Goal: Task Accomplishment & Management: Use online tool/utility

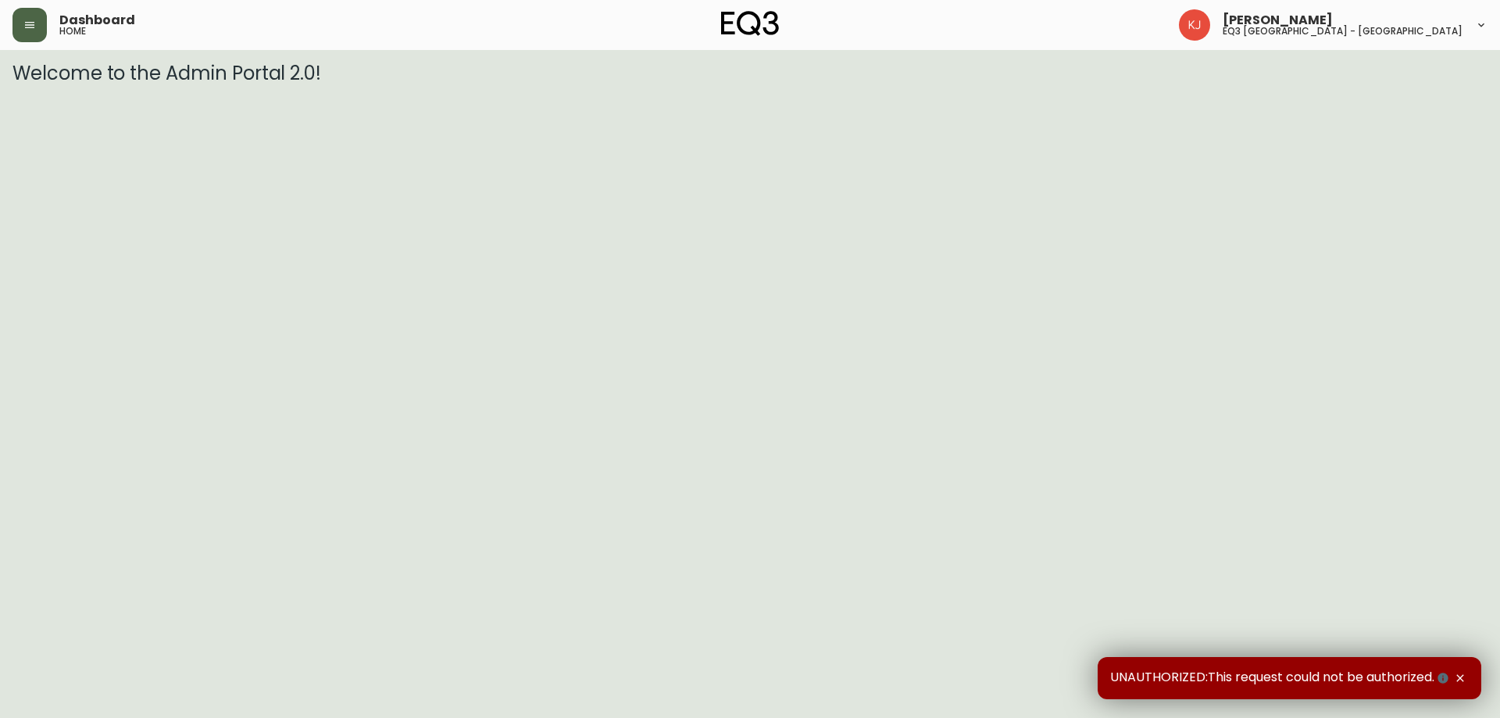
click at [20, 35] on button "button" at bounding box center [30, 25] width 34 height 34
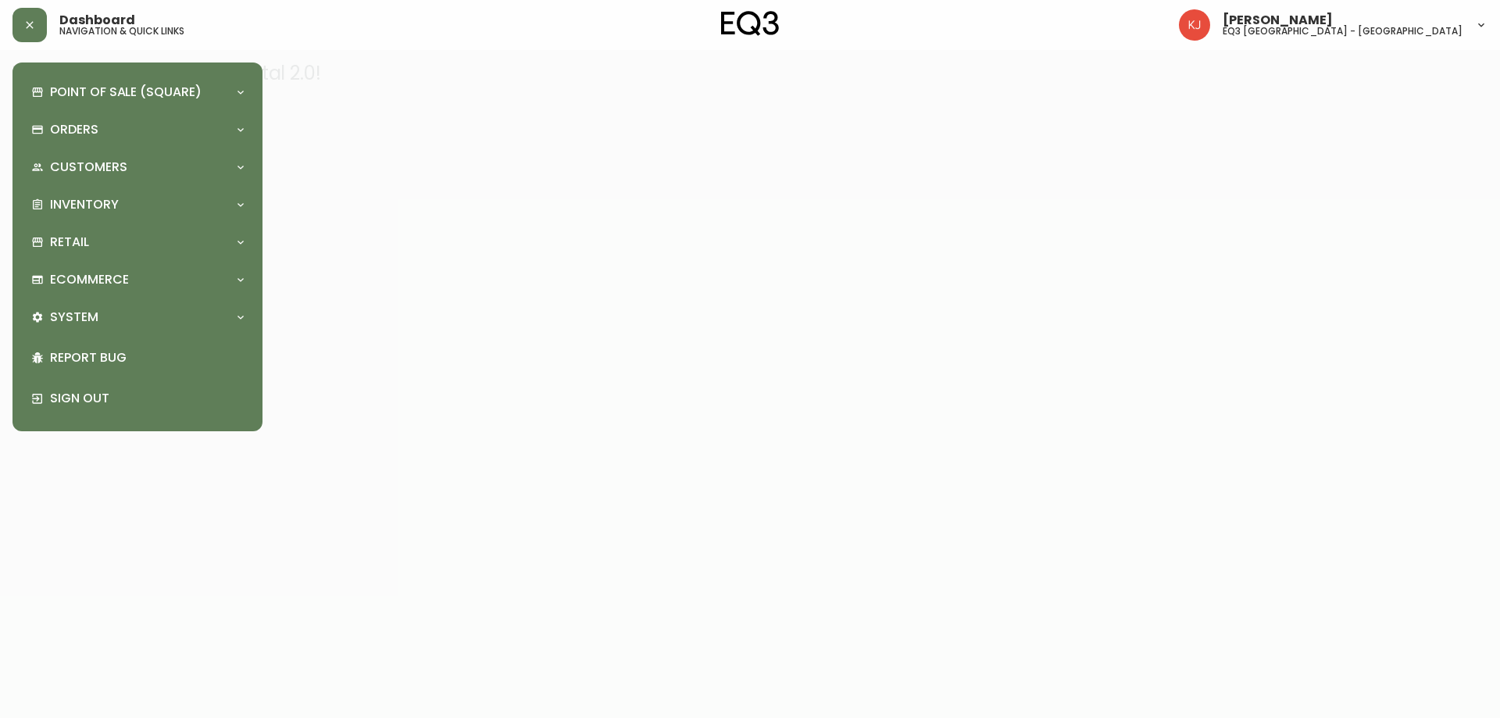
click at [153, 259] on div "Point of Sale (Square) Payments Virtual Terminal Transactions Search Terminals …" at bounding box center [137, 247] width 225 height 344
click at [161, 248] on div "Retail" at bounding box center [129, 242] width 197 height 17
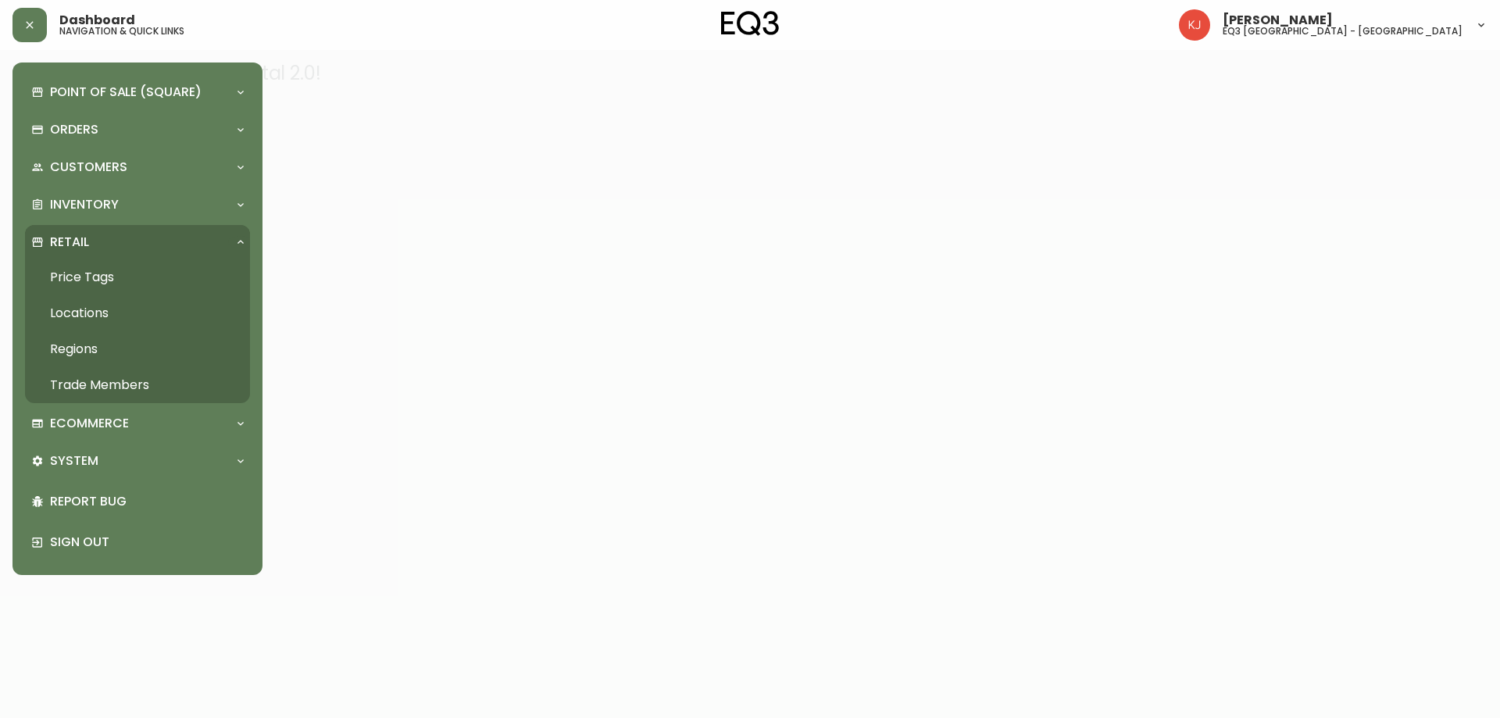
click at [159, 280] on link "Price Tags" at bounding box center [137, 277] width 225 height 36
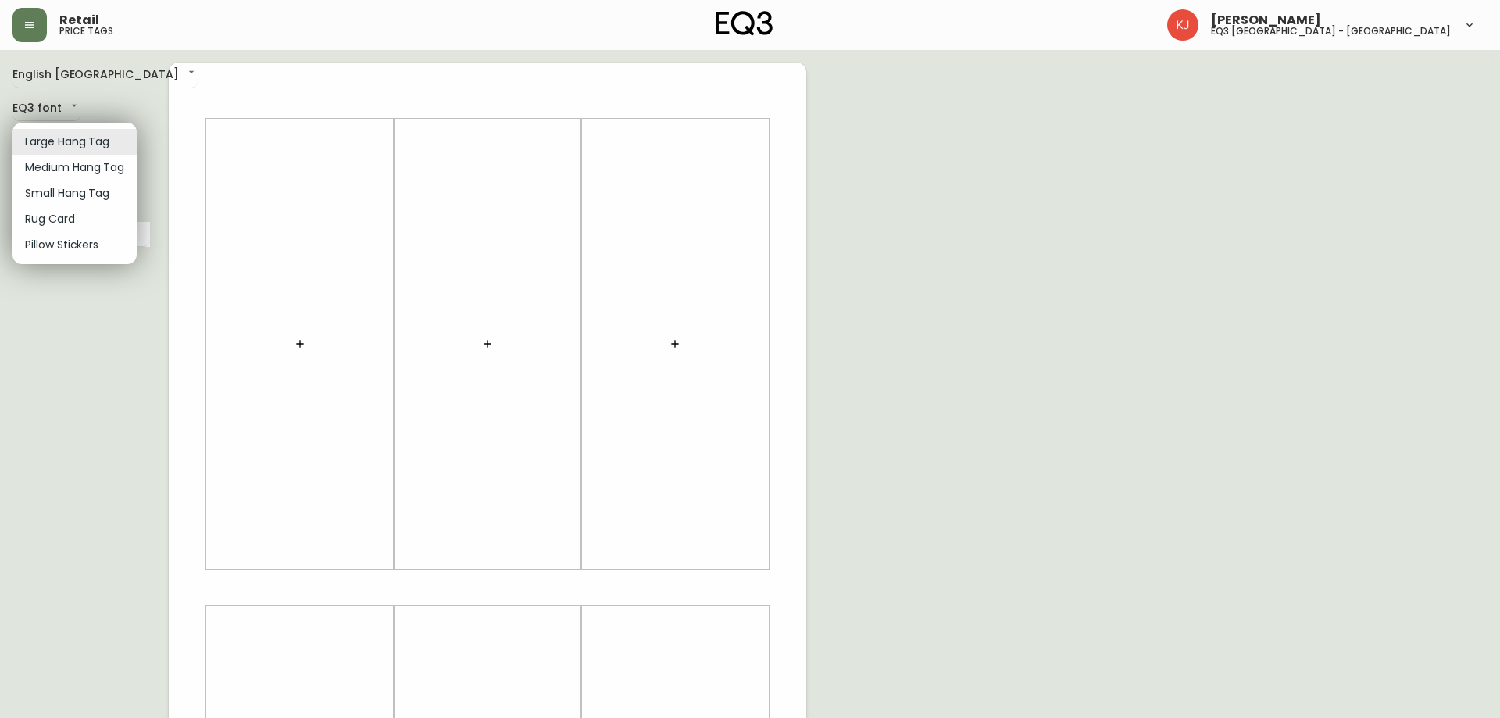
click at [76, 146] on body "Retail price tags [PERSON_NAME] eq3 [GEOGRAPHIC_DATA] - [GEOGRAPHIC_DATA] Engli…" at bounding box center [750, 556] width 1500 height 1113
click at [73, 189] on li "Small Hang Tag" at bounding box center [75, 193] width 124 height 26
type input "small"
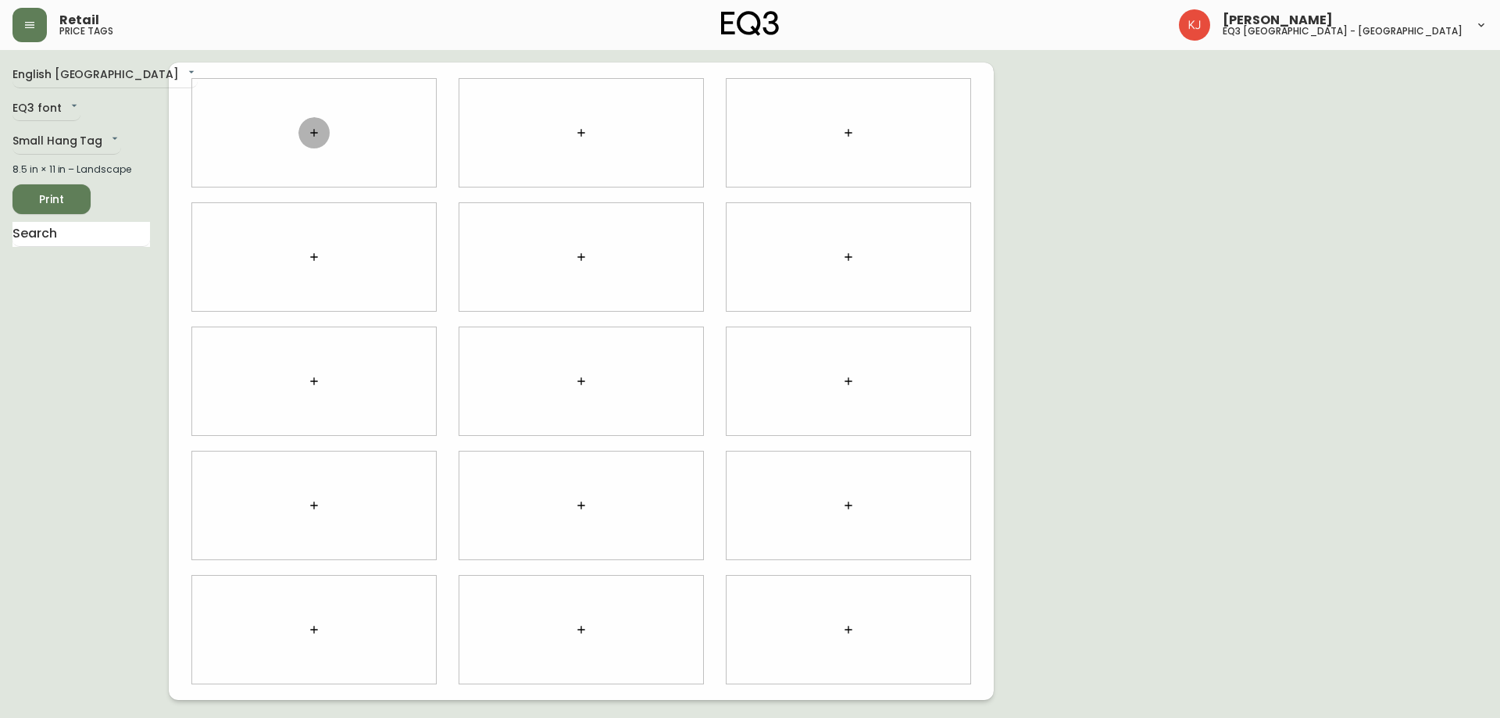
click at [328, 131] on button "button" at bounding box center [313, 132] width 31 height 31
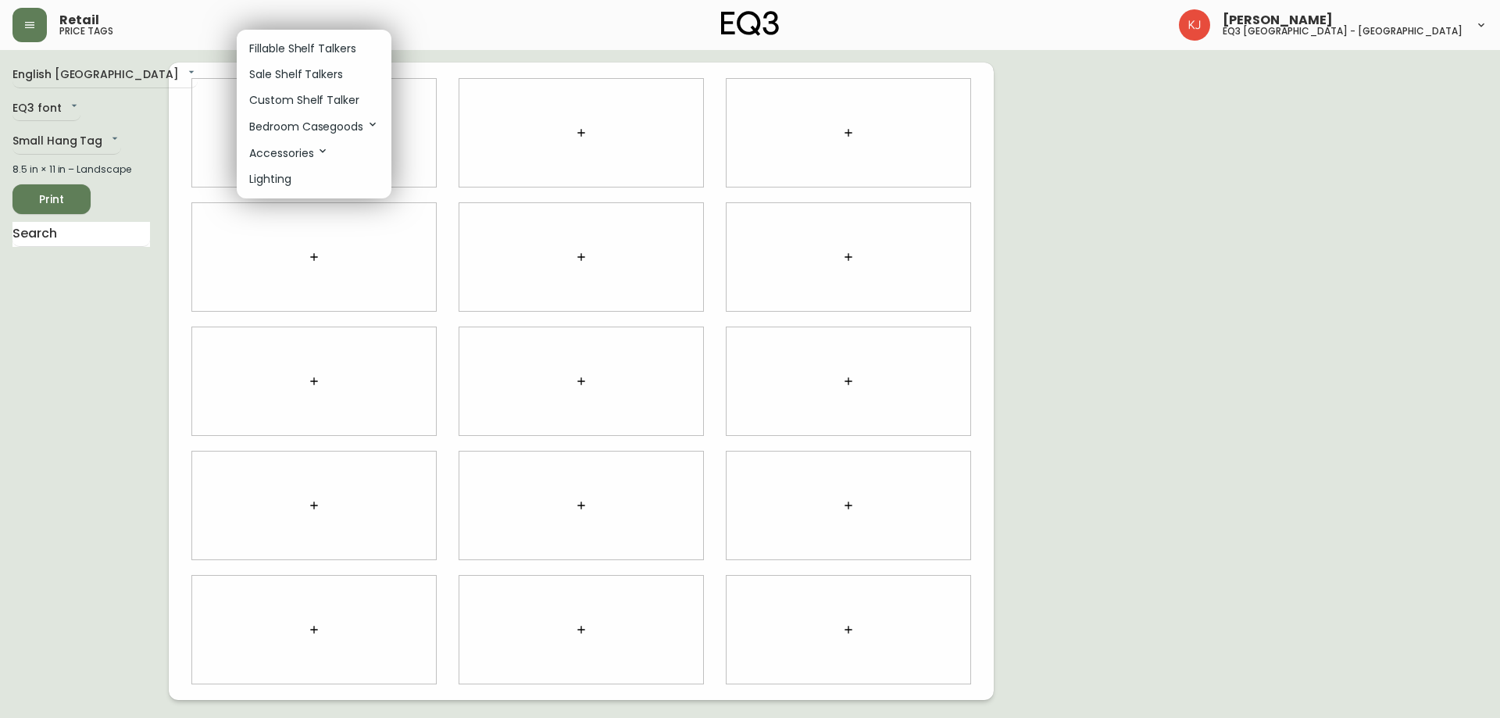
click at [339, 94] on p "Custom Shelf Talker" at bounding box center [304, 100] width 110 height 16
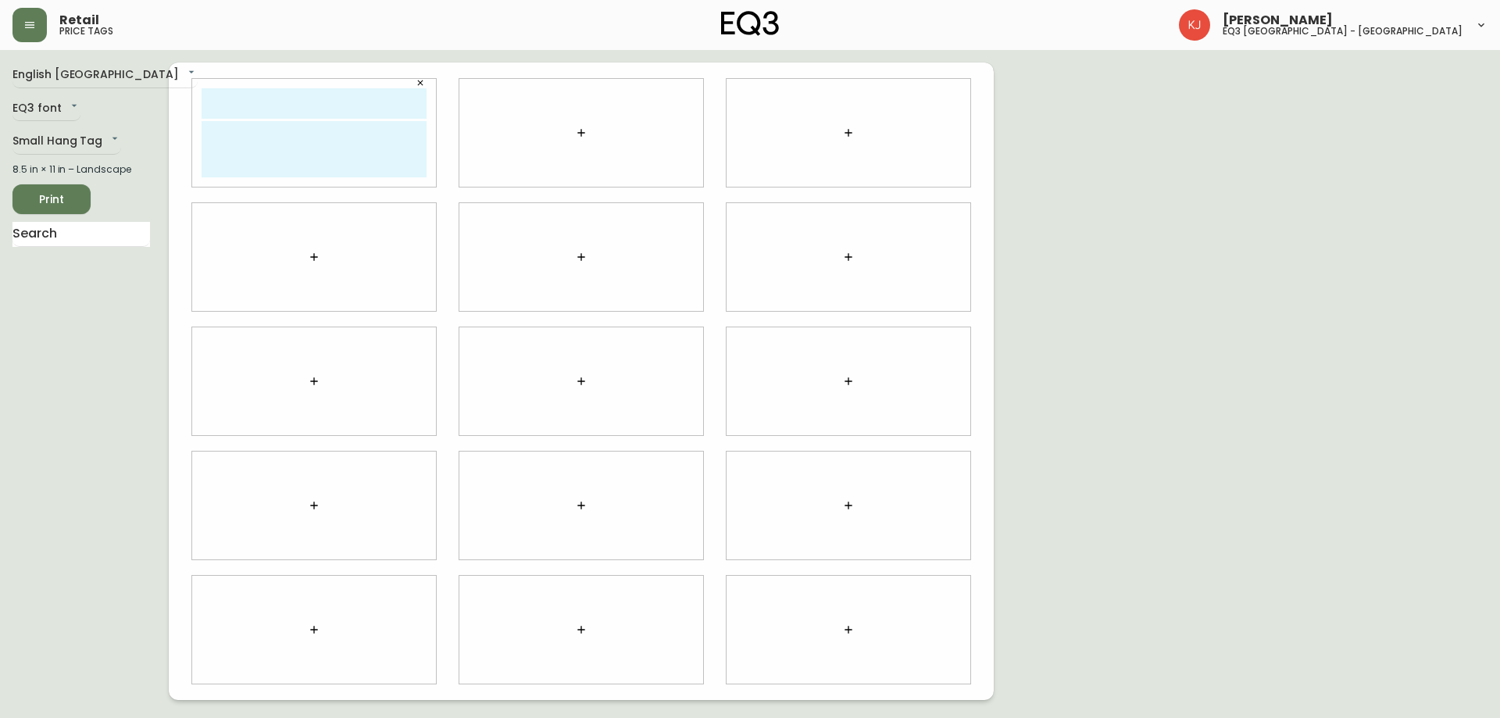
click at [578, 116] on div at bounding box center [581, 133] width 244 height 108
click at [578, 134] on icon "button" at bounding box center [581, 133] width 13 height 13
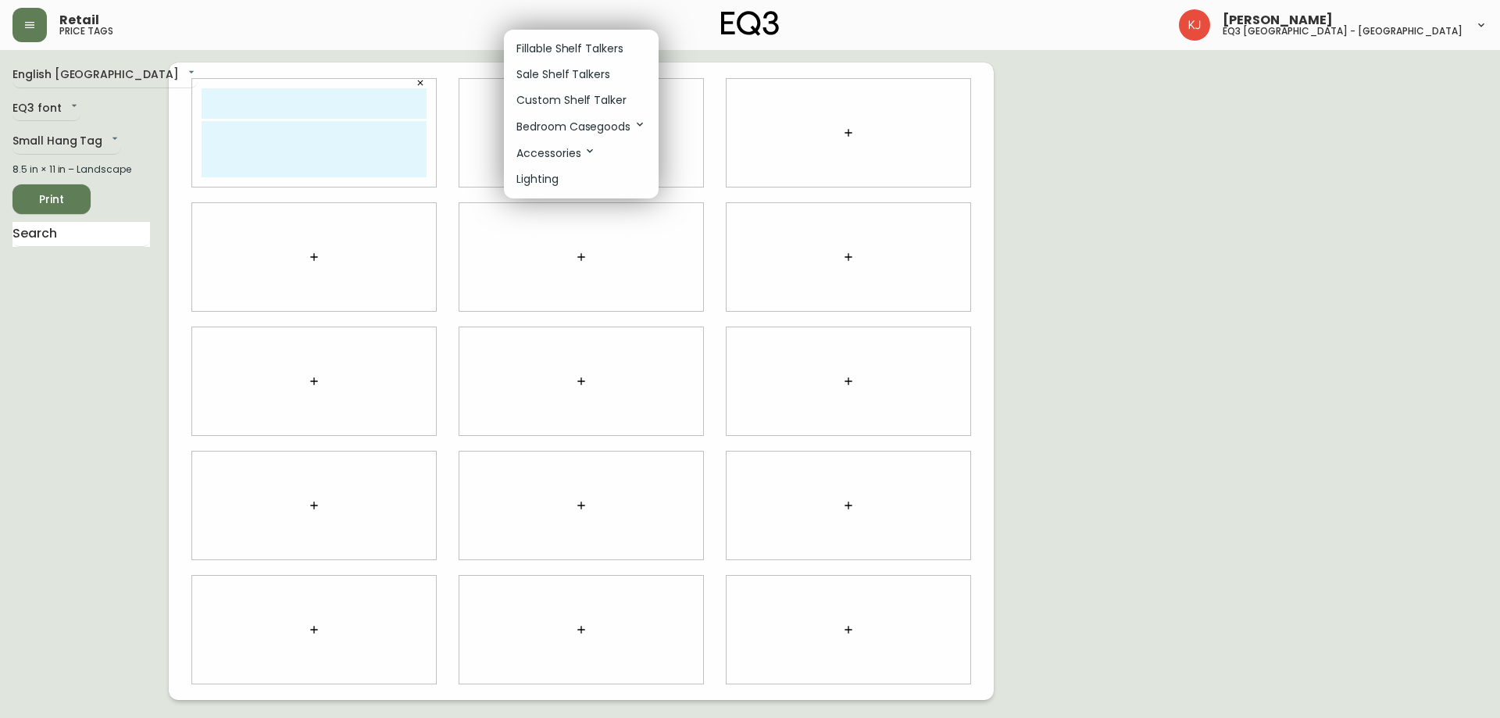
click at [567, 104] on p "Custom Shelf Talker" at bounding box center [571, 100] width 110 height 16
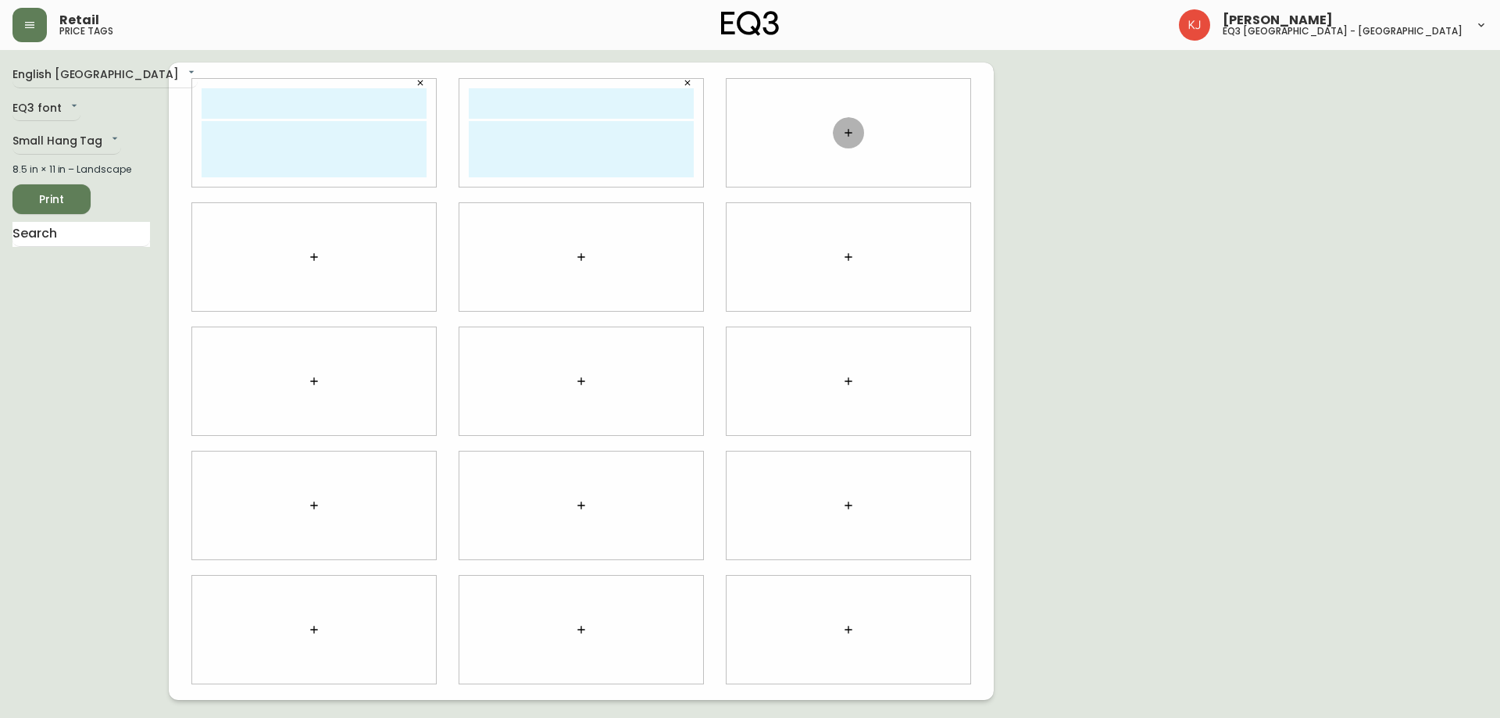
click at [841, 134] on button "button" at bounding box center [848, 132] width 31 height 31
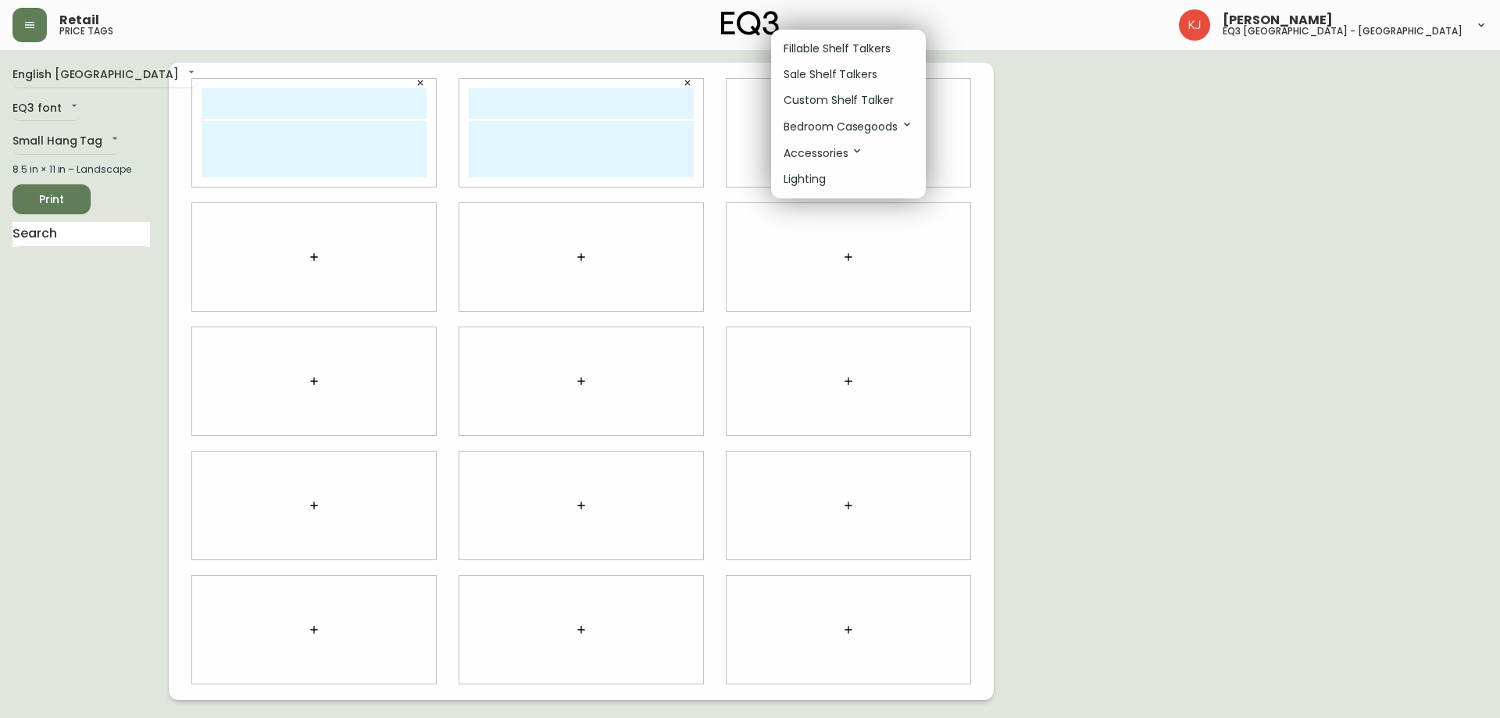
click at [832, 96] on p "Custom Shelf Talker" at bounding box center [839, 100] width 110 height 16
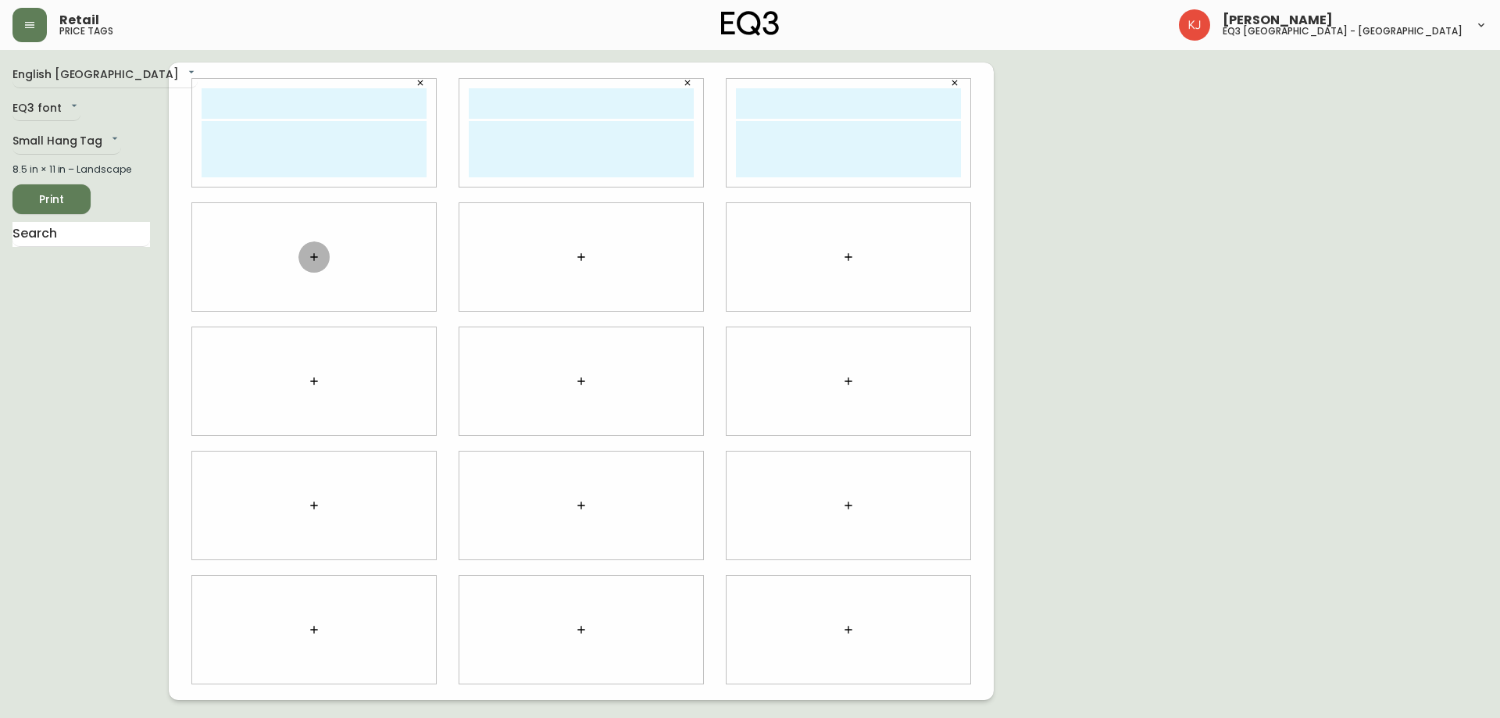
click at [314, 250] on button "button" at bounding box center [313, 256] width 31 height 31
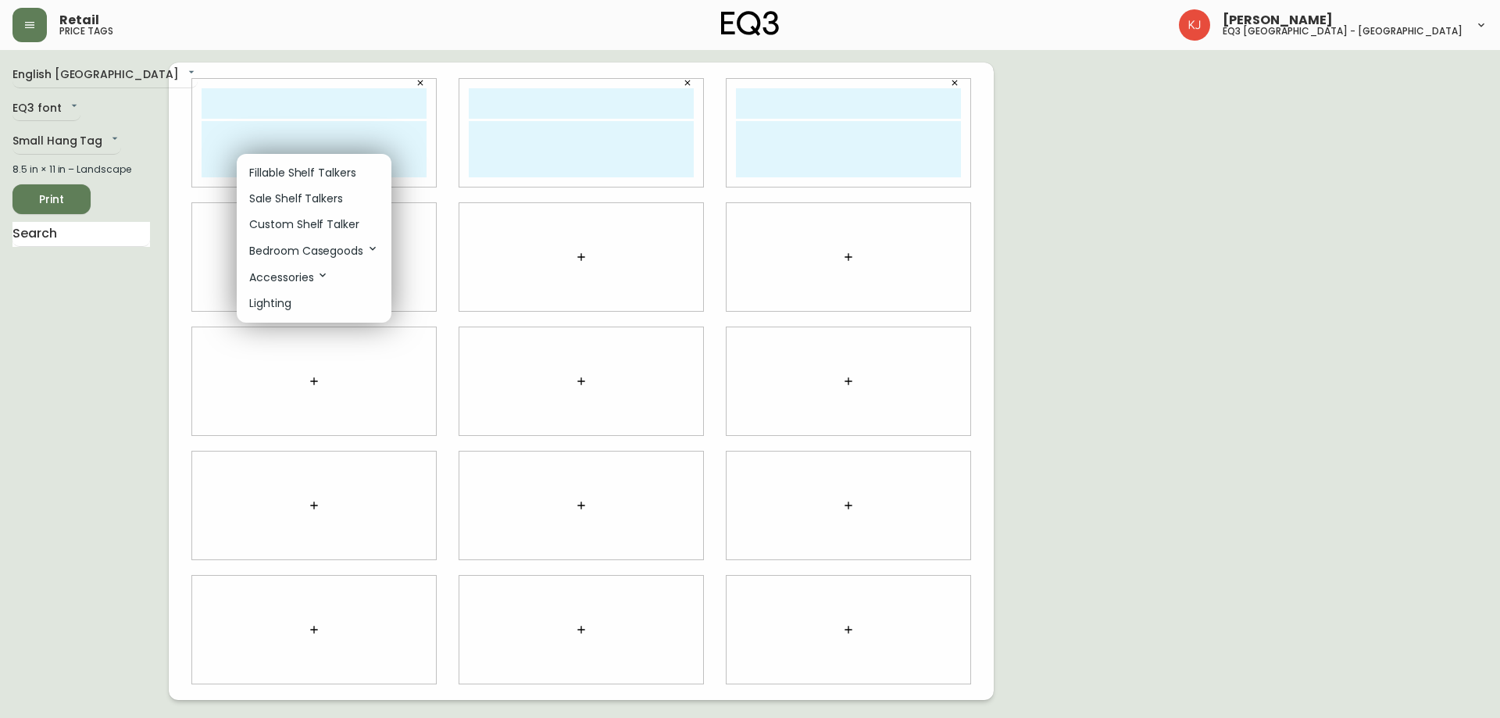
click at [341, 226] on p "Custom Shelf Talker" at bounding box center [304, 224] width 110 height 16
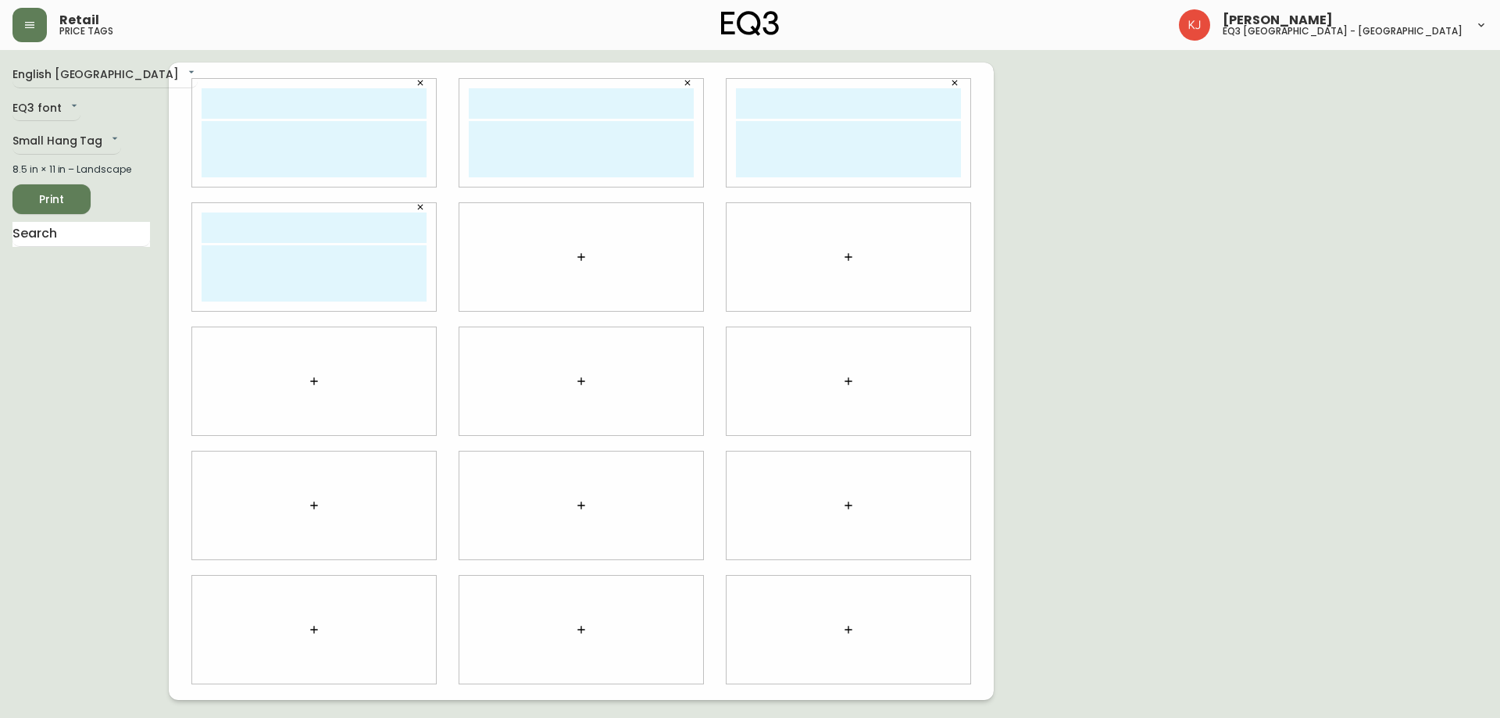
click at [577, 258] on icon "button" at bounding box center [581, 257] width 13 height 13
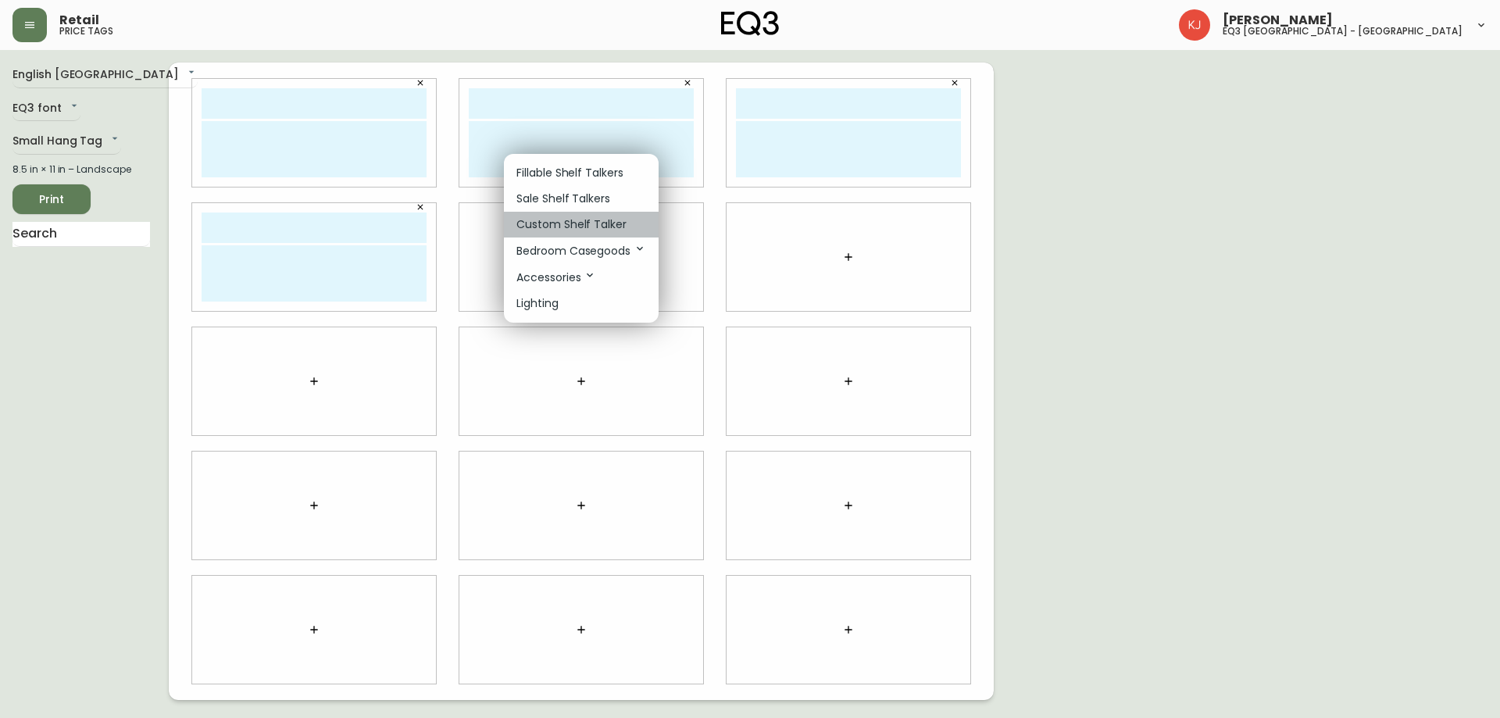
click at [578, 223] on p "Custom Shelf Talker" at bounding box center [571, 224] width 110 height 16
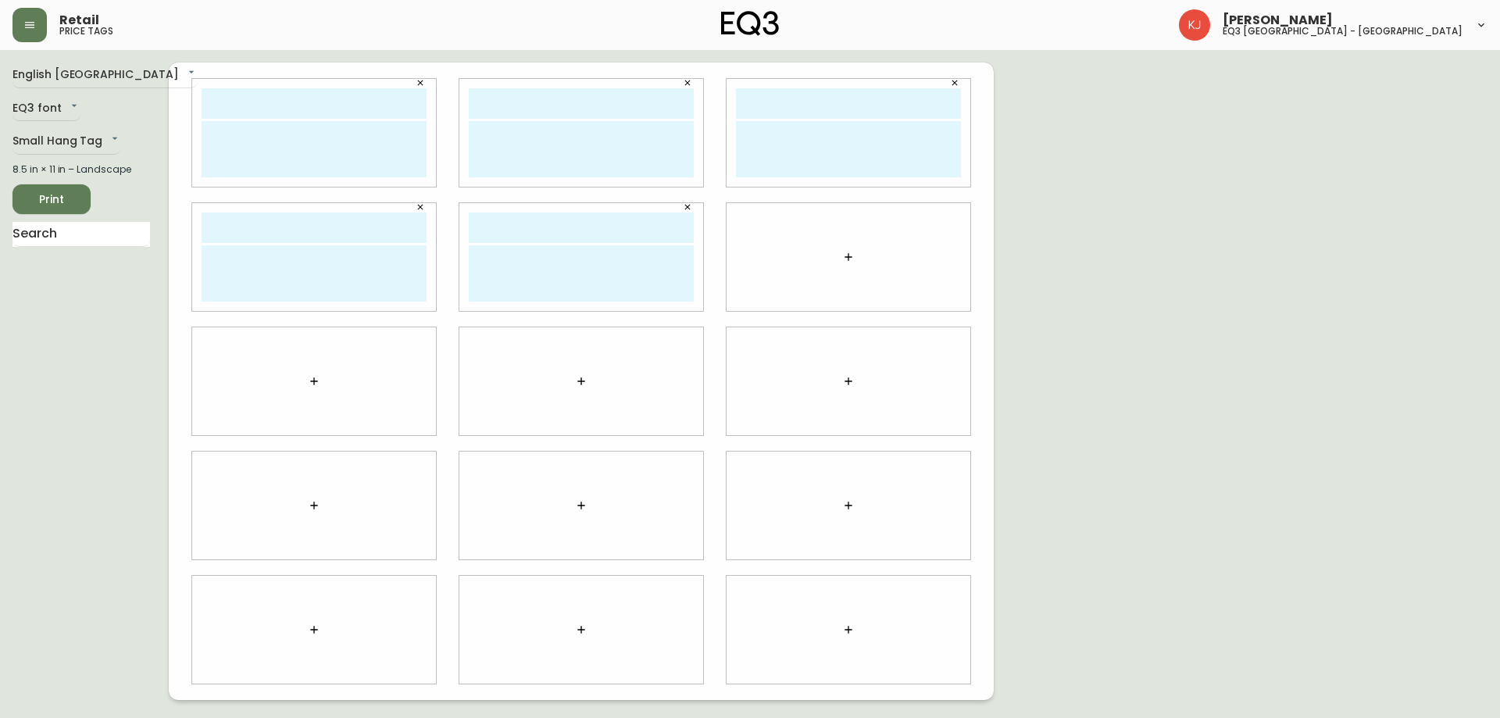
click at [837, 258] on button "button" at bounding box center [848, 256] width 31 height 31
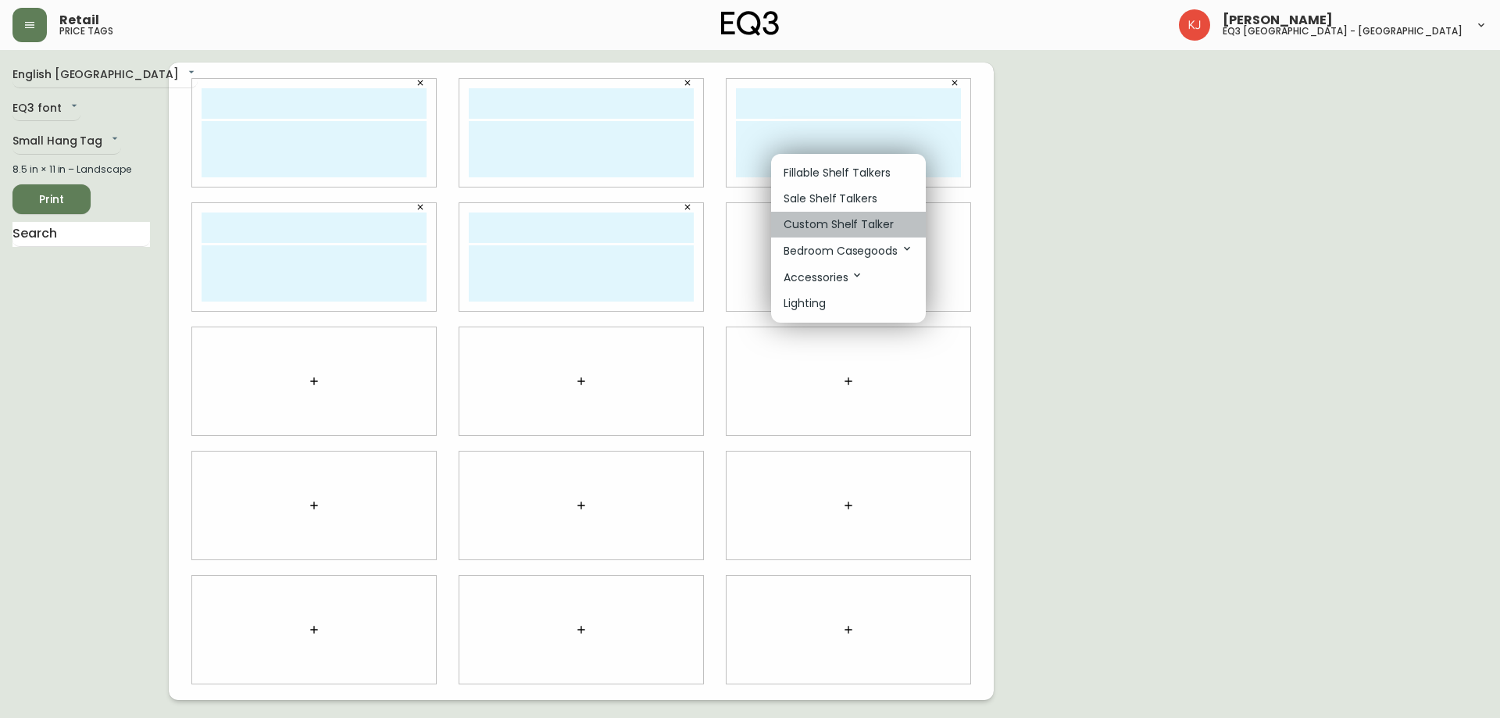
click at [832, 224] on p "Custom Shelf Talker" at bounding box center [839, 224] width 110 height 16
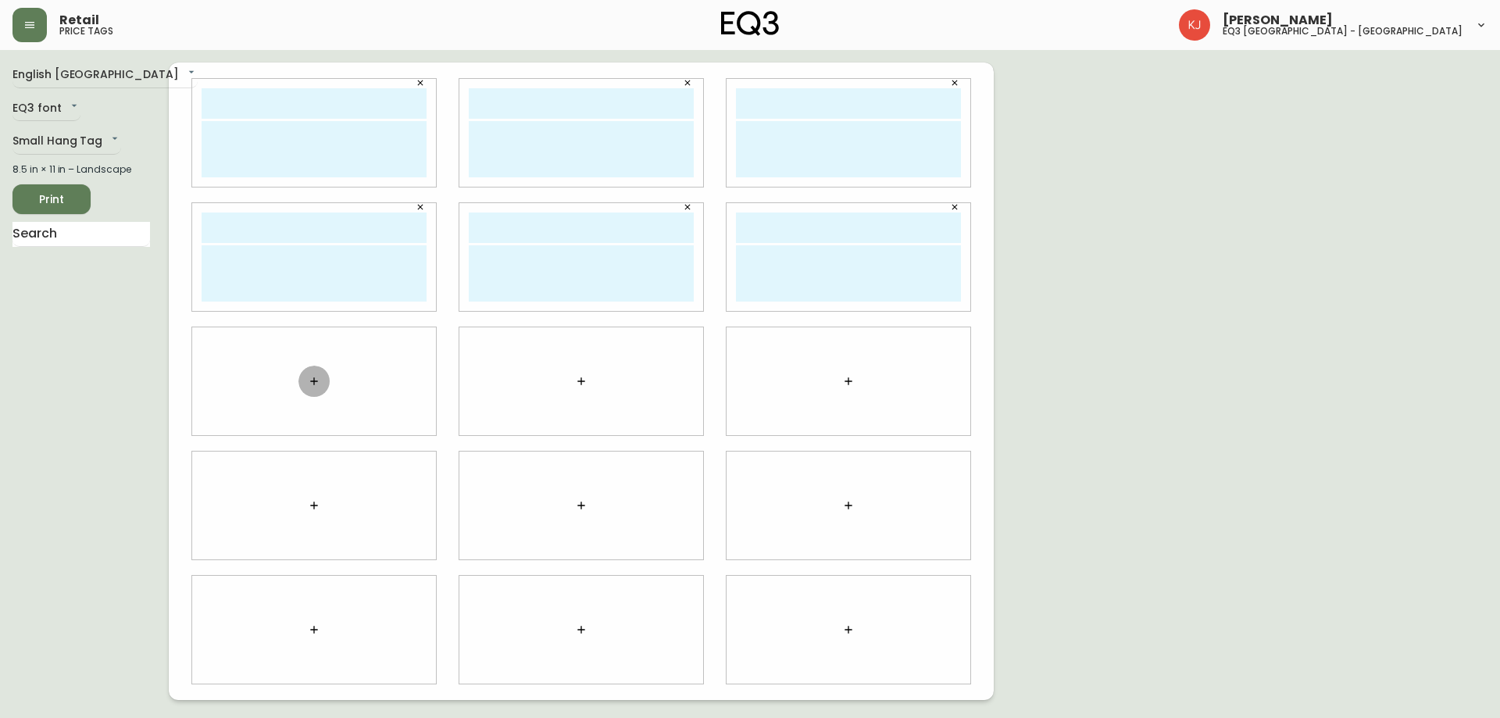
click at [313, 384] on icon "button" at bounding box center [314, 381] width 13 height 13
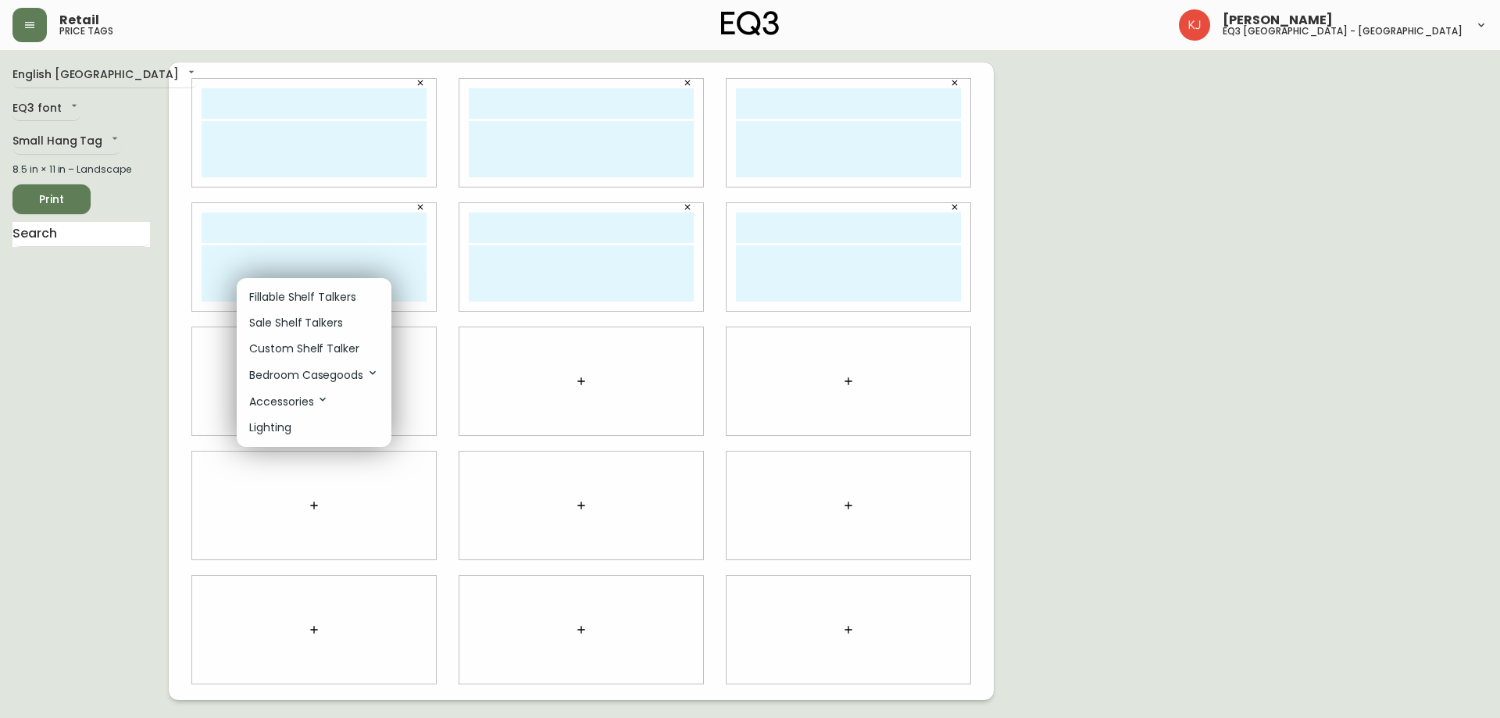
click at [331, 348] on p "Custom Shelf Talker" at bounding box center [304, 349] width 110 height 16
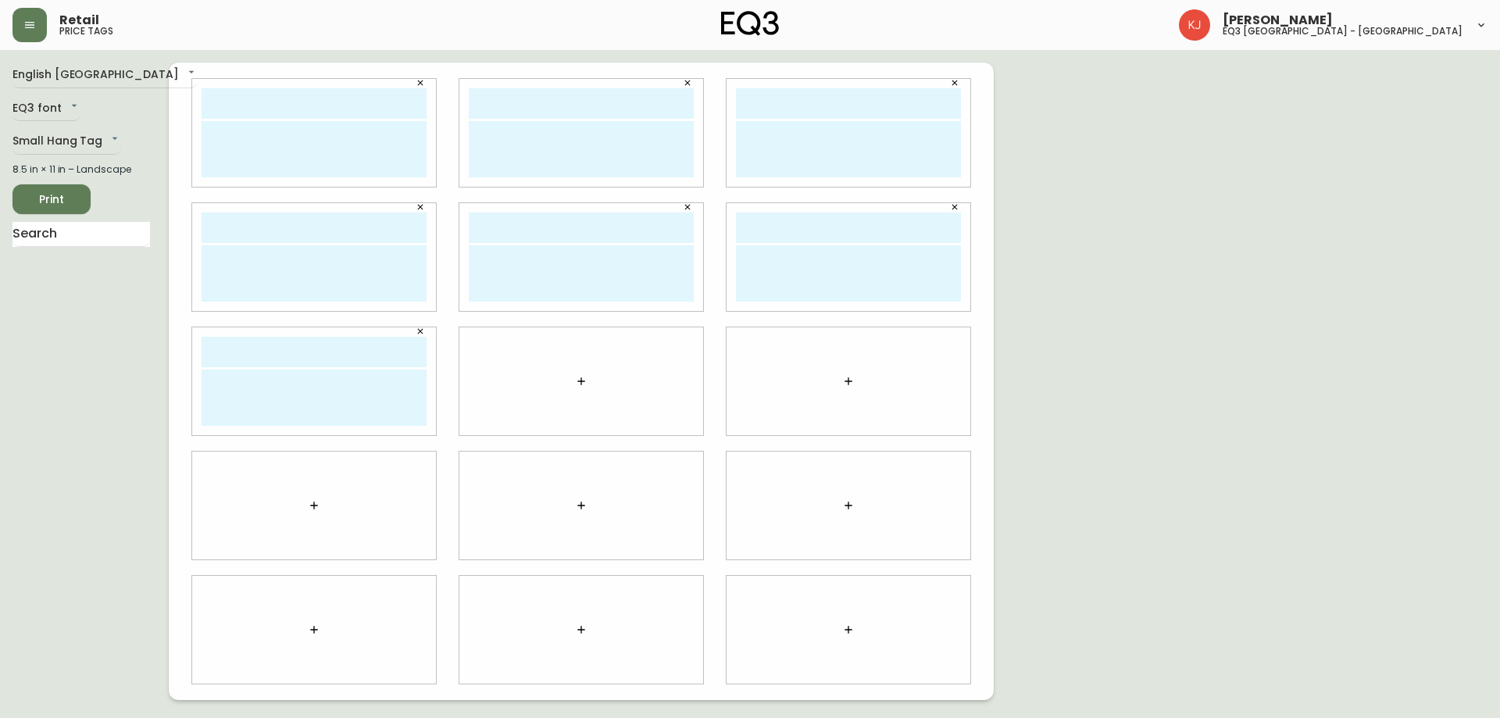
click at [585, 376] on icon "button" at bounding box center [581, 381] width 13 height 13
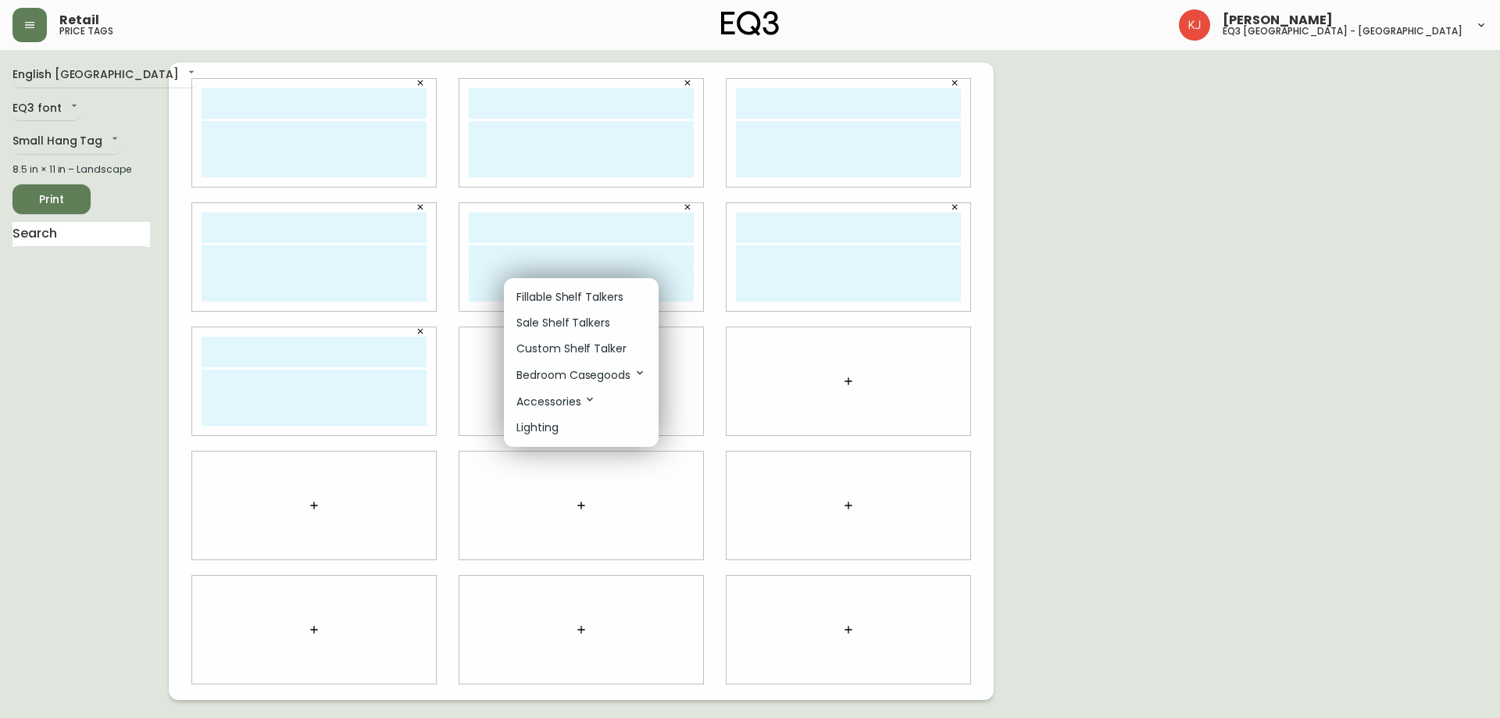
click at [574, 341] on p "Custom Shelf Talker" at bounding box center [571, 349] width 110 height 16
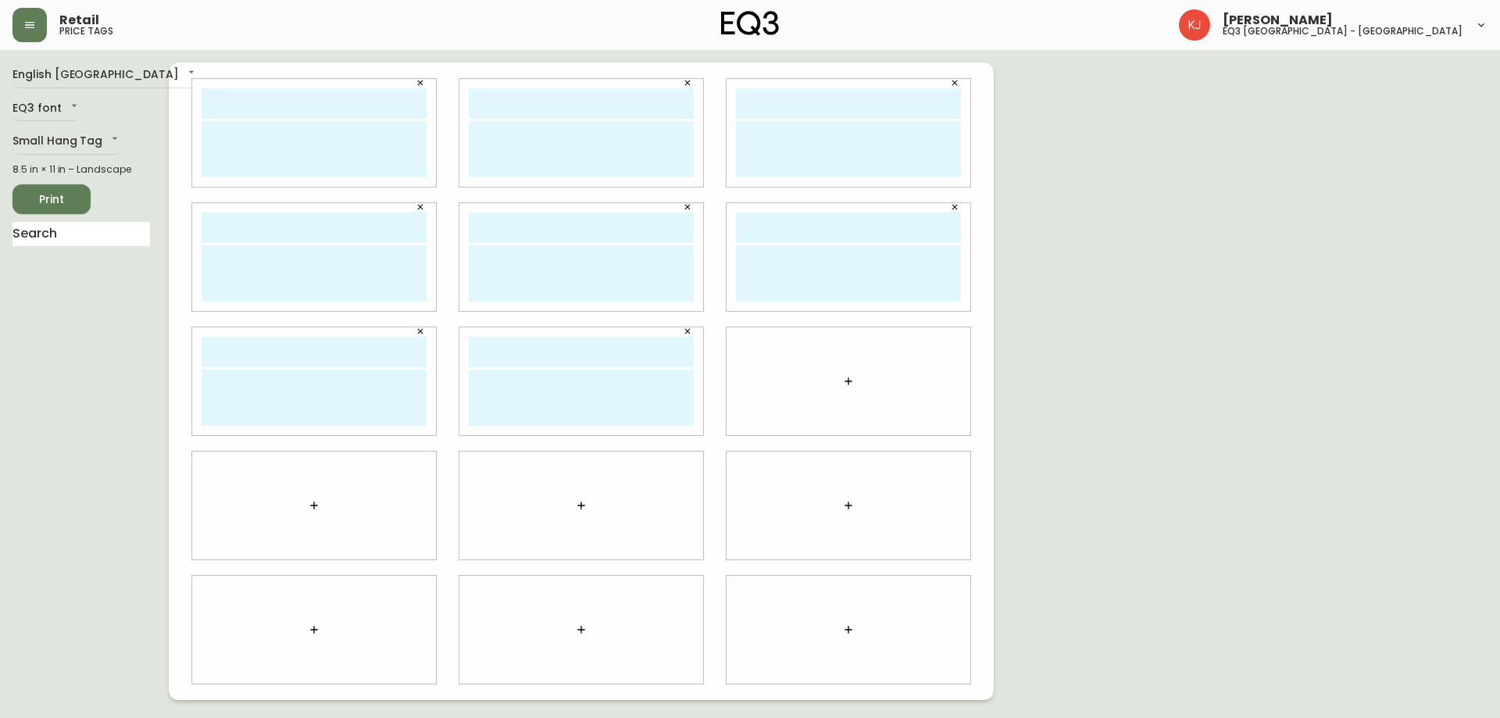
click at [851, 376] on icon "button" at bounding box center [848, 381] width 13 height 13
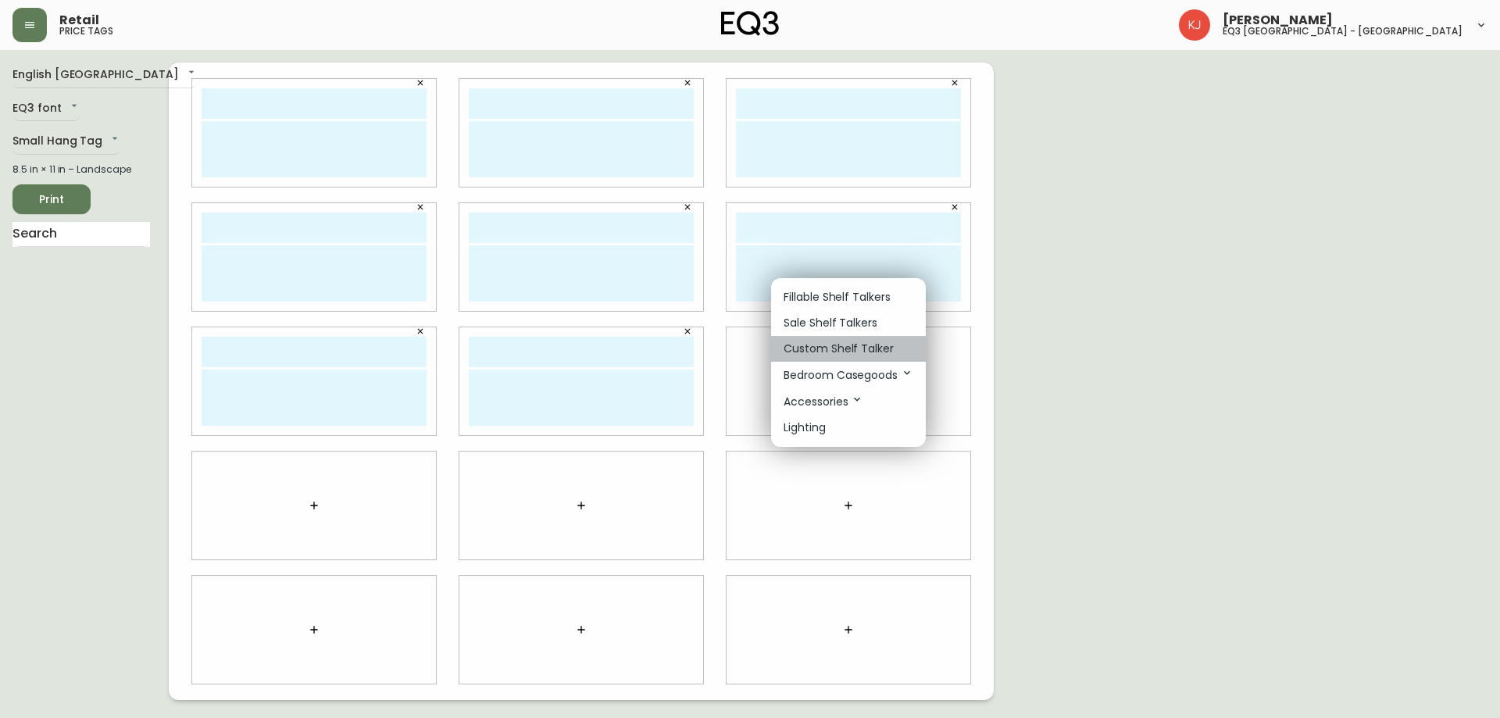
click at [826, 345] on p "Custom Shelf Talker" at bounding box center [839, 349] width 110 height 16
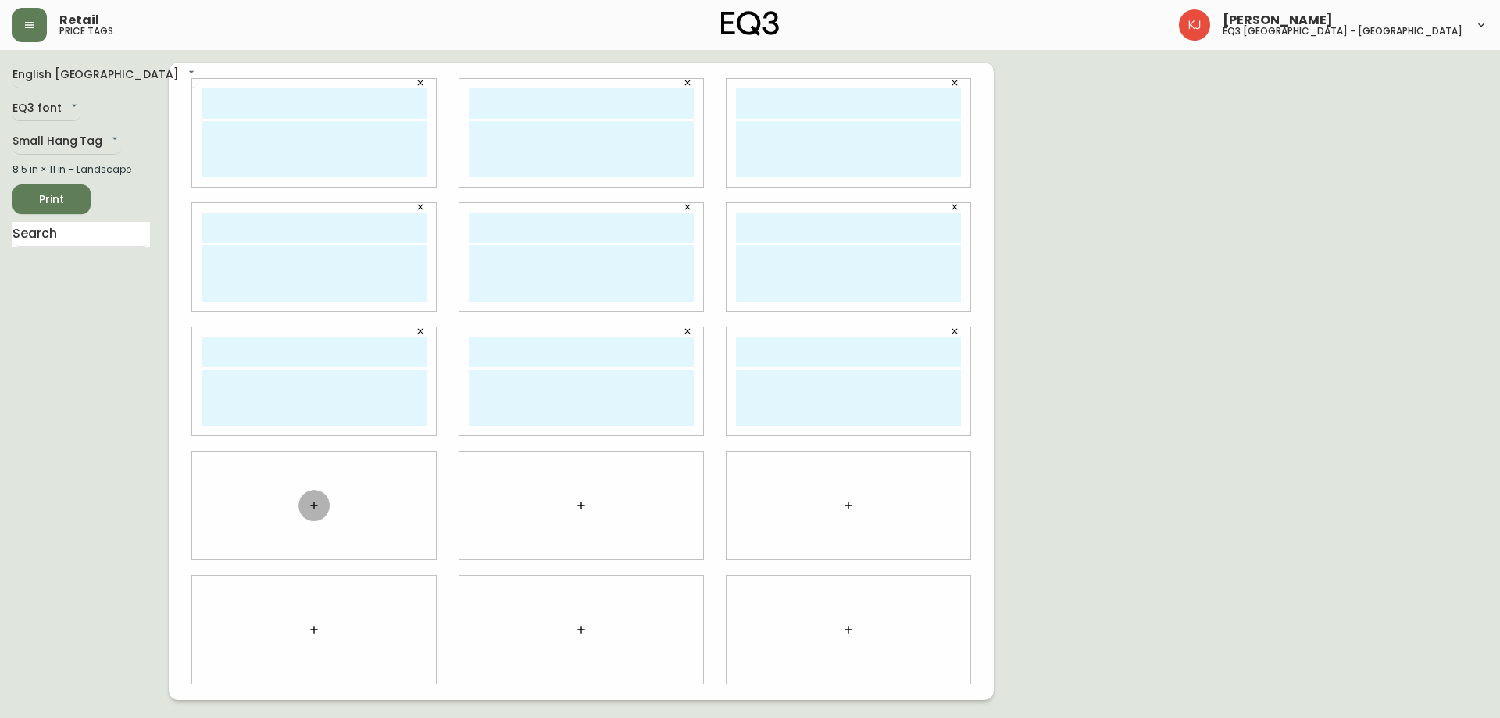
click at [310, 511] on icon "button" at bounding box center [314, 505] width 13 height 13
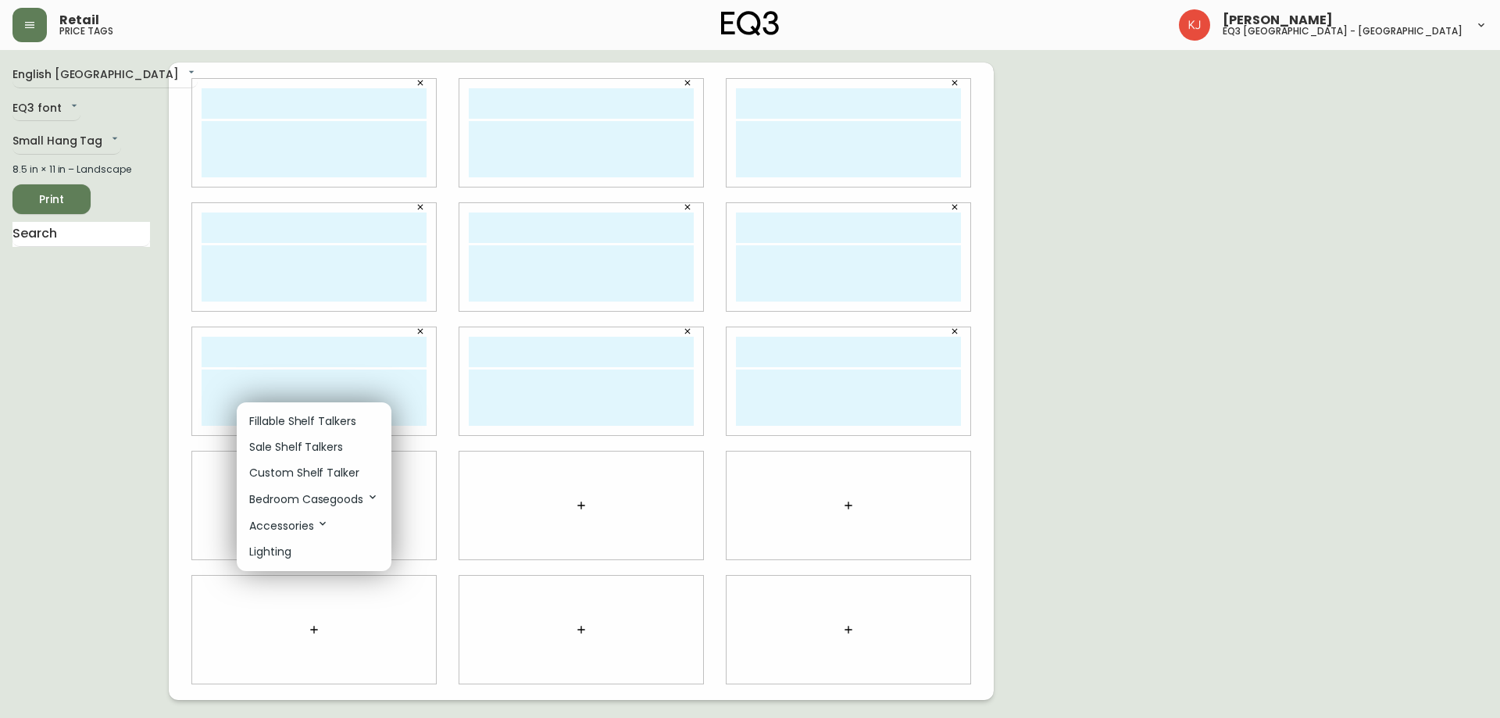
click at [346, 470] on p "Custom Shelf Talker" at bounding box center [304, 473] width 110 height 16
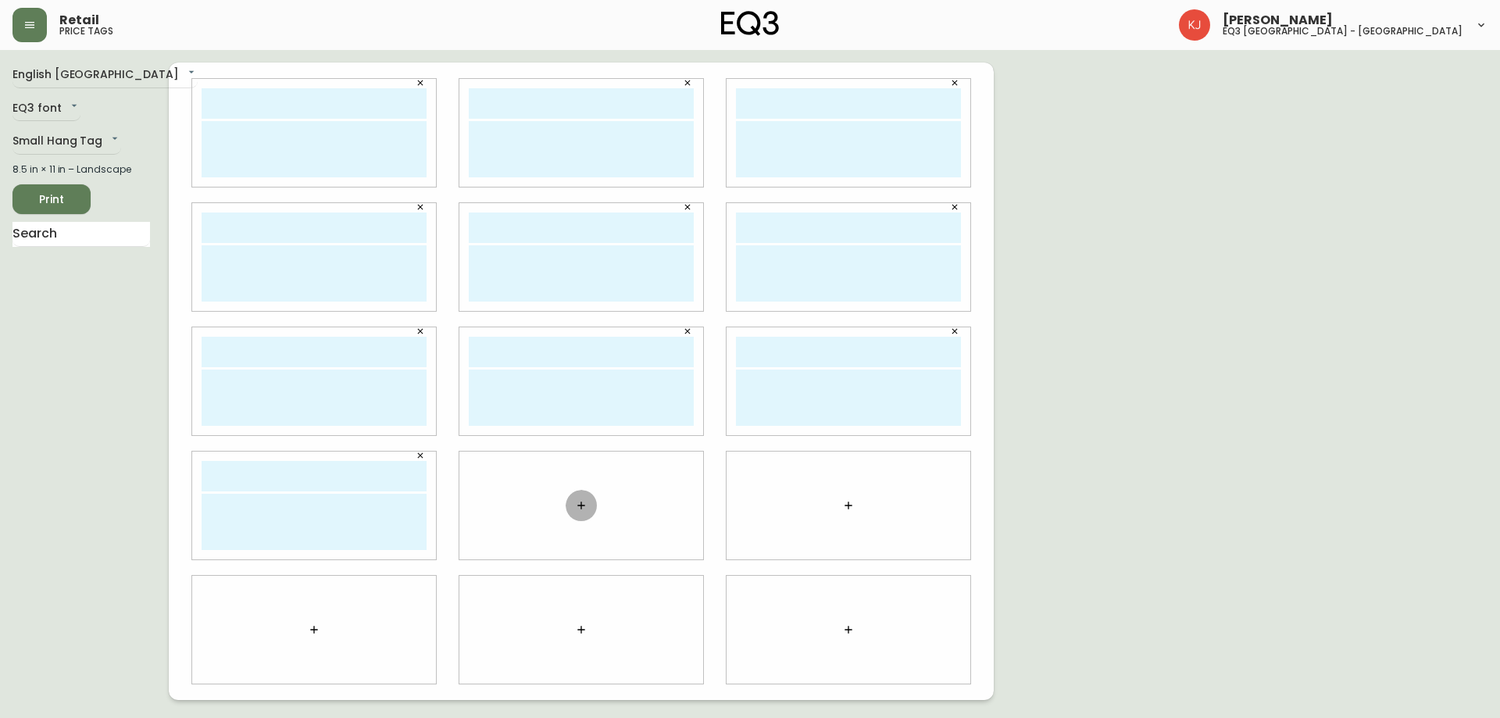
click at [580, 505] on icon "button" at bounding box center [580, 505] width 7 height 7
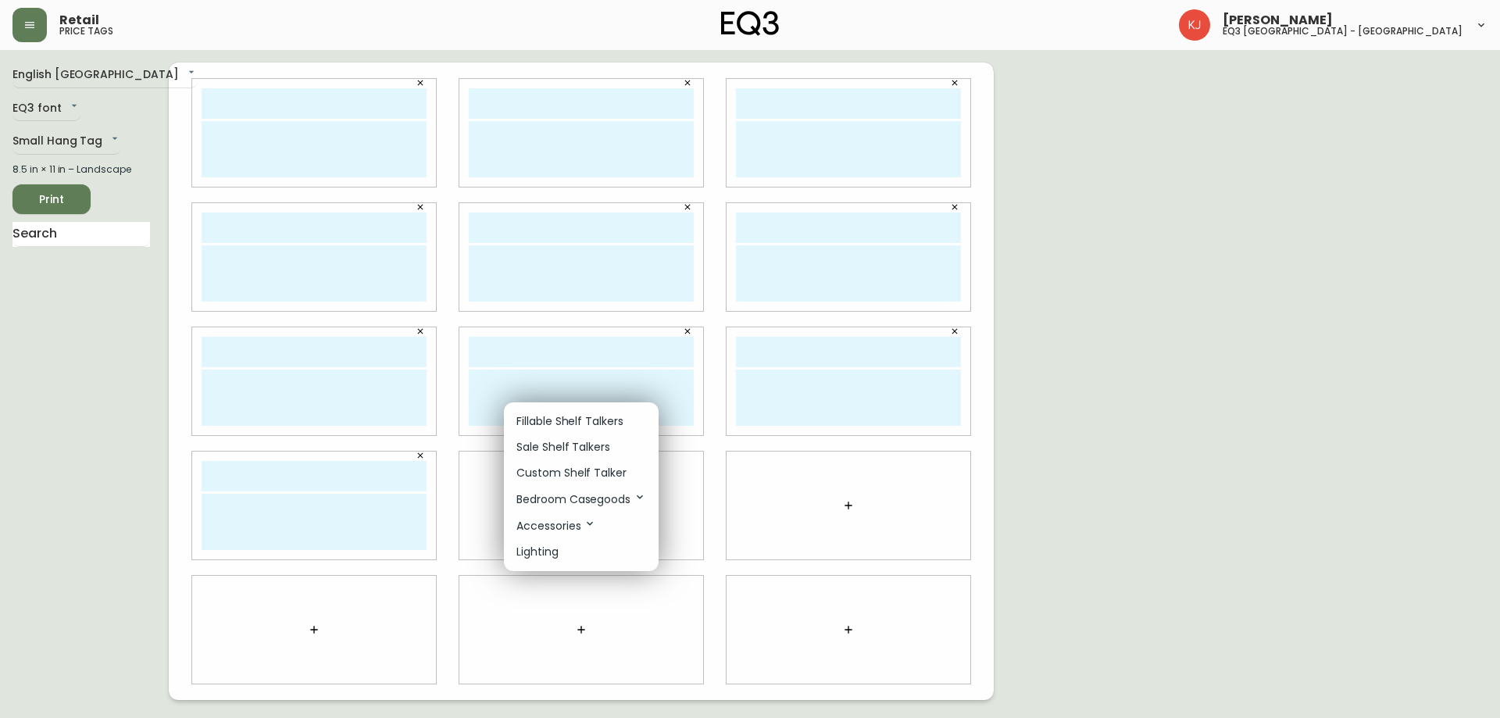
click at [552, 476] on p "Custom Shelf Talker" at bounding box center [571, 473] width 110 height 16
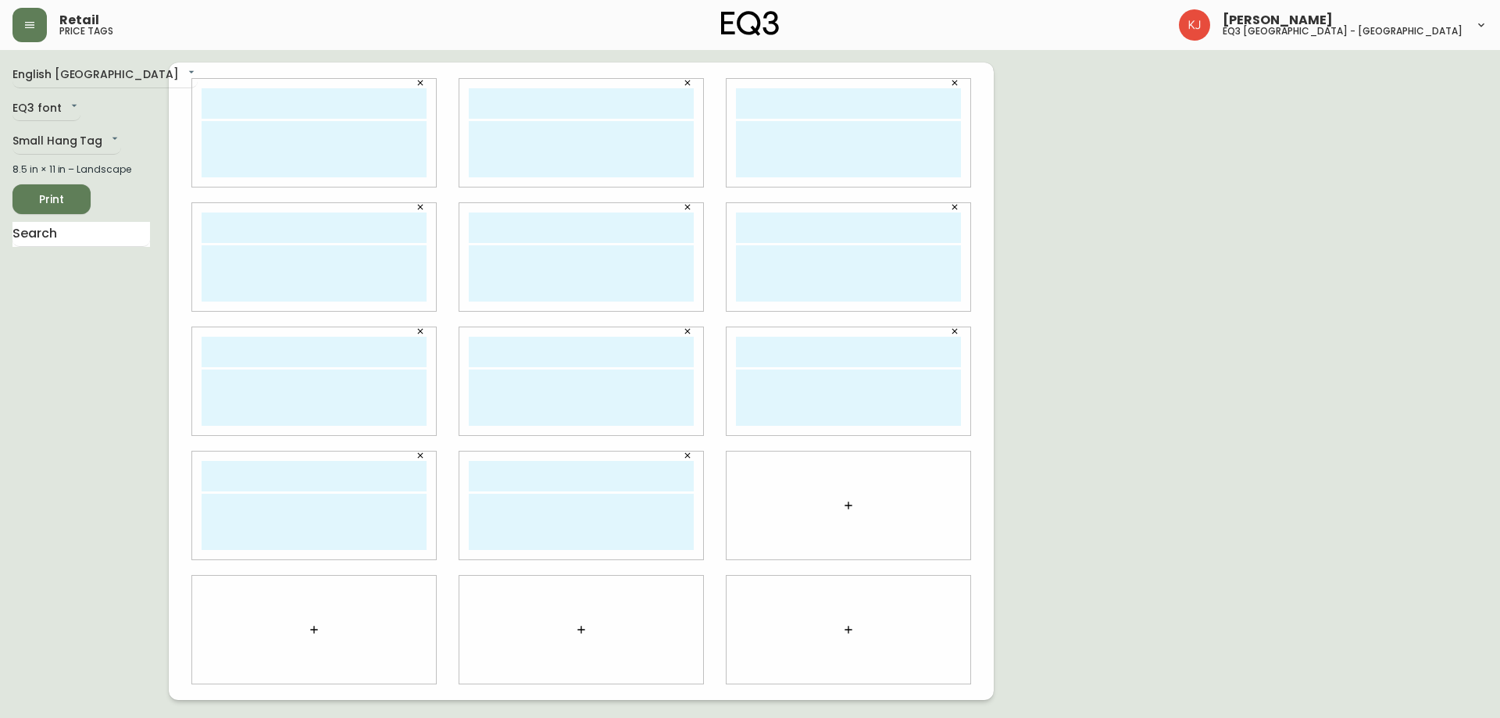
click at [836, 498] on button "button" at bounding box center [848, 505] width 31 height 31
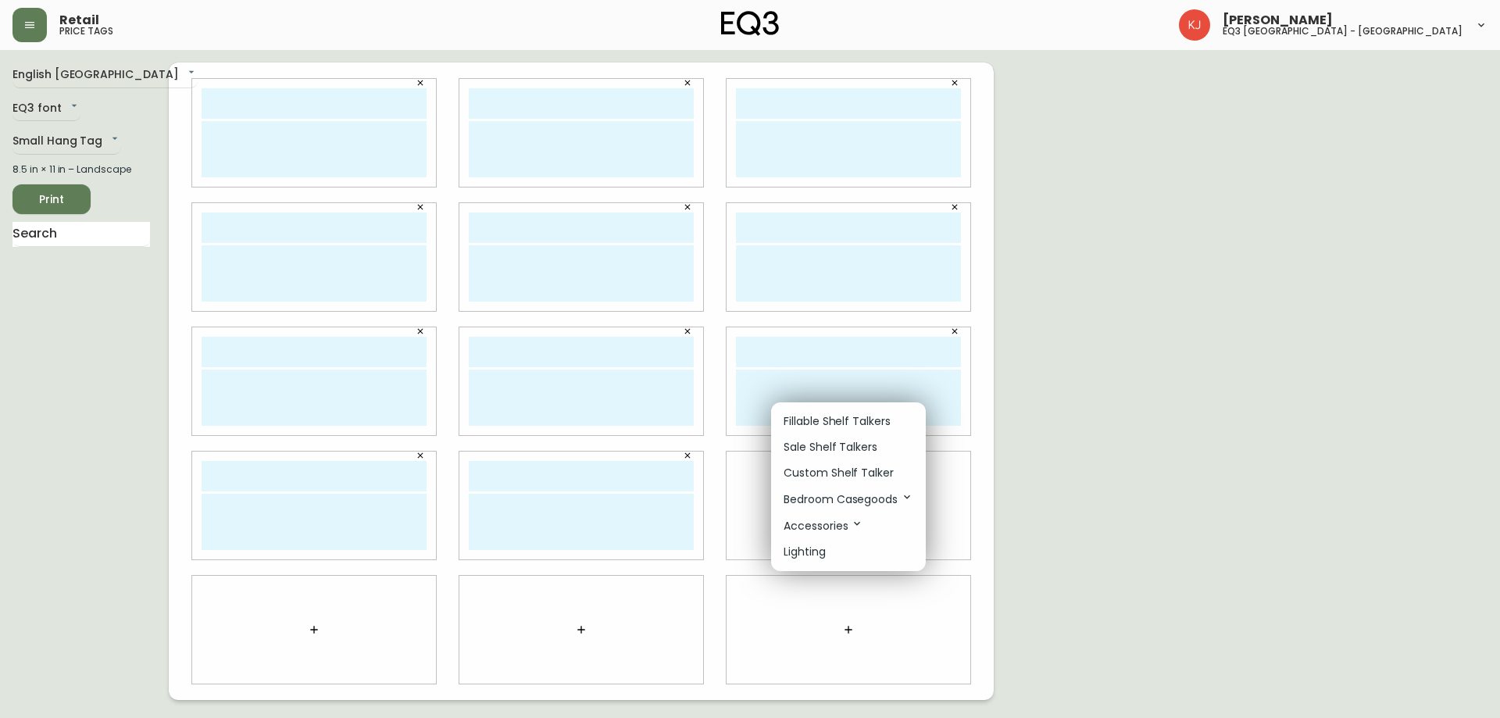
click at [827, 477] on p "Custom Shelf Talker" at bounding box center [839, 473] width 110 height 16
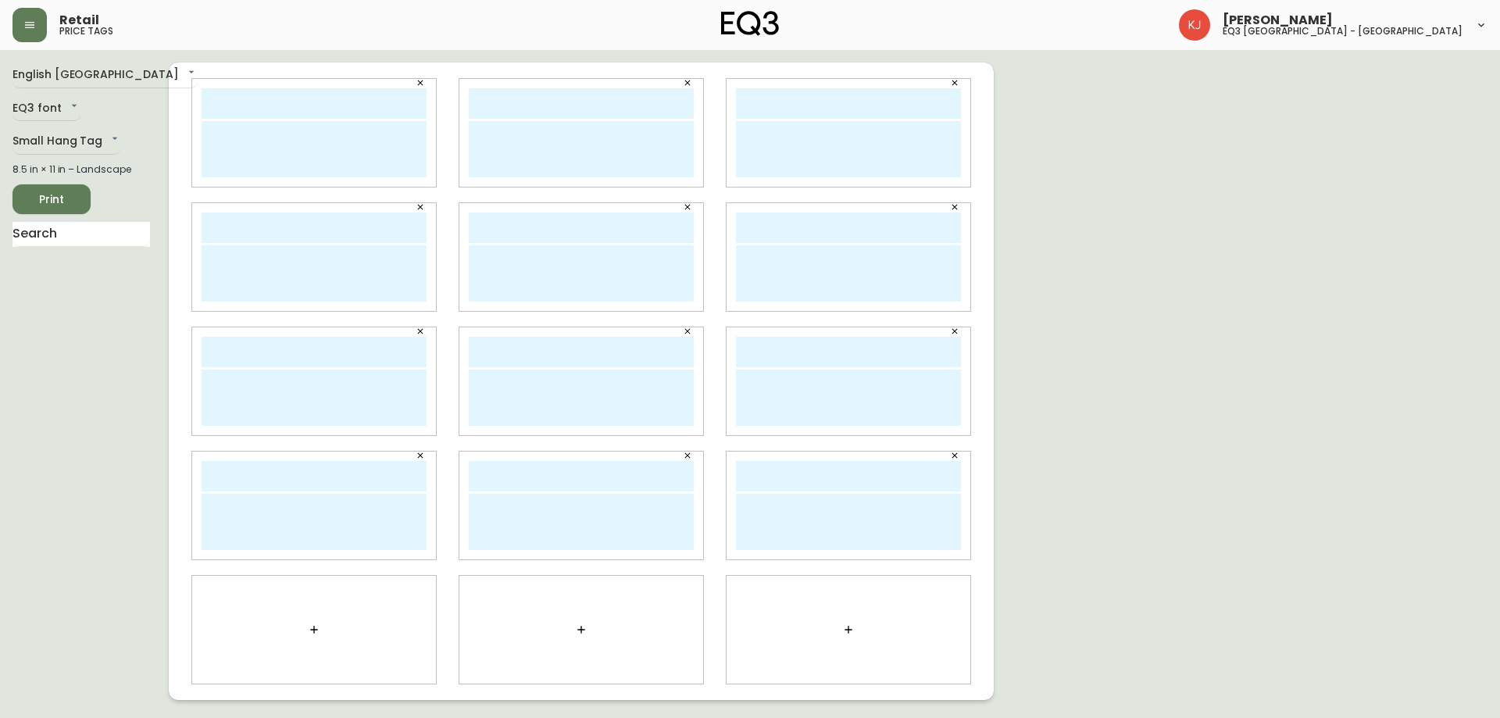
click at [318, 634] on icon "button" at bounding box center [314, 629] width 13 height 13
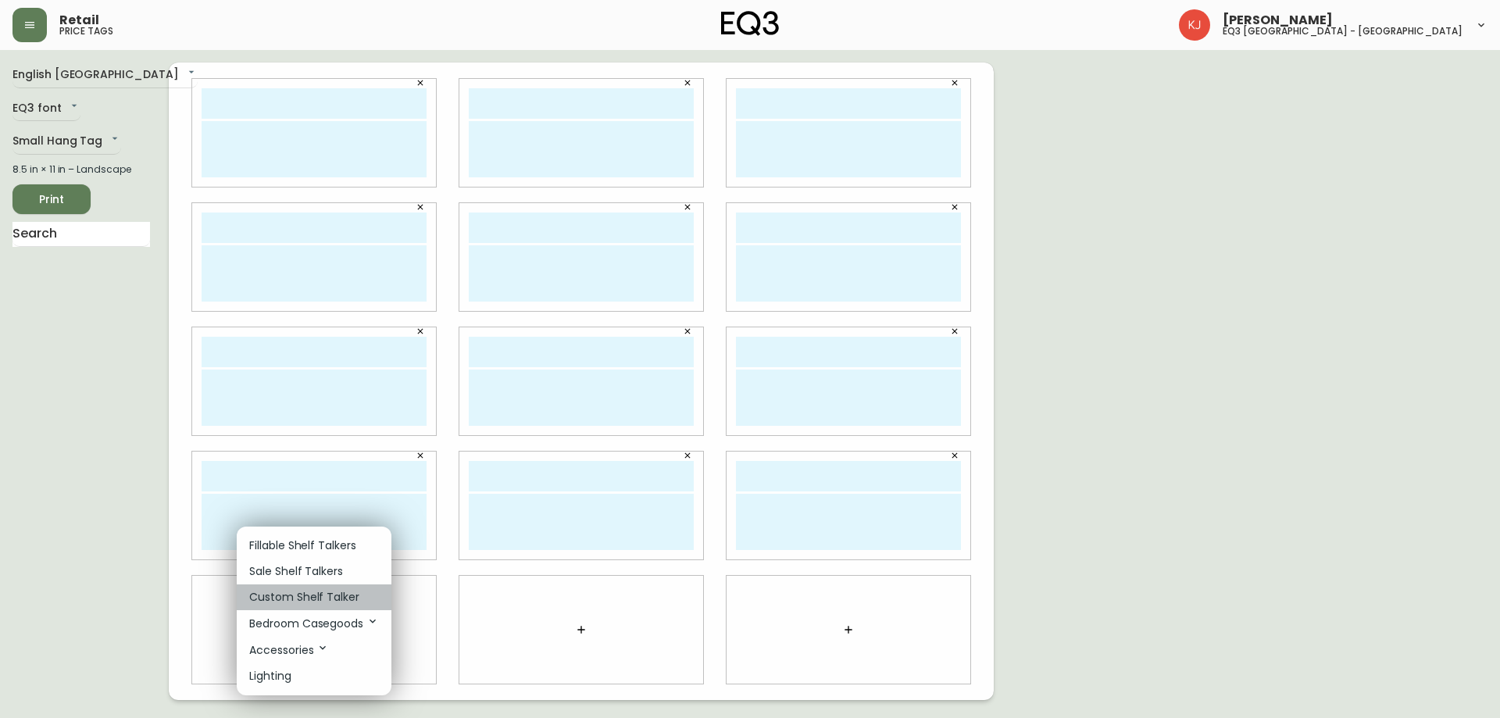
click at [332, 597] on p "Custom Shelf Talker" at bounding box center [304, 597] width 110 height 16
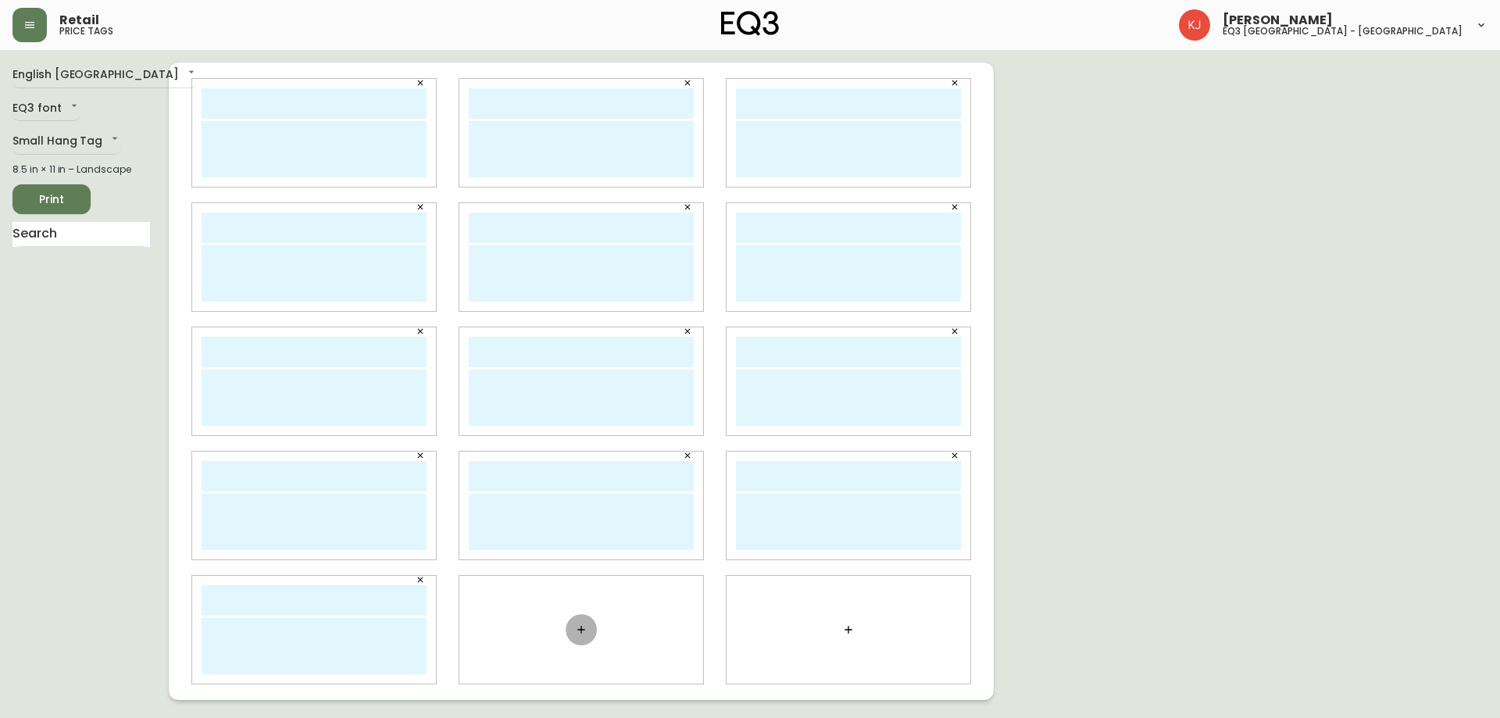
click at [573, 629] on button "button" at bounding box center [581, 629] width 31 height 31
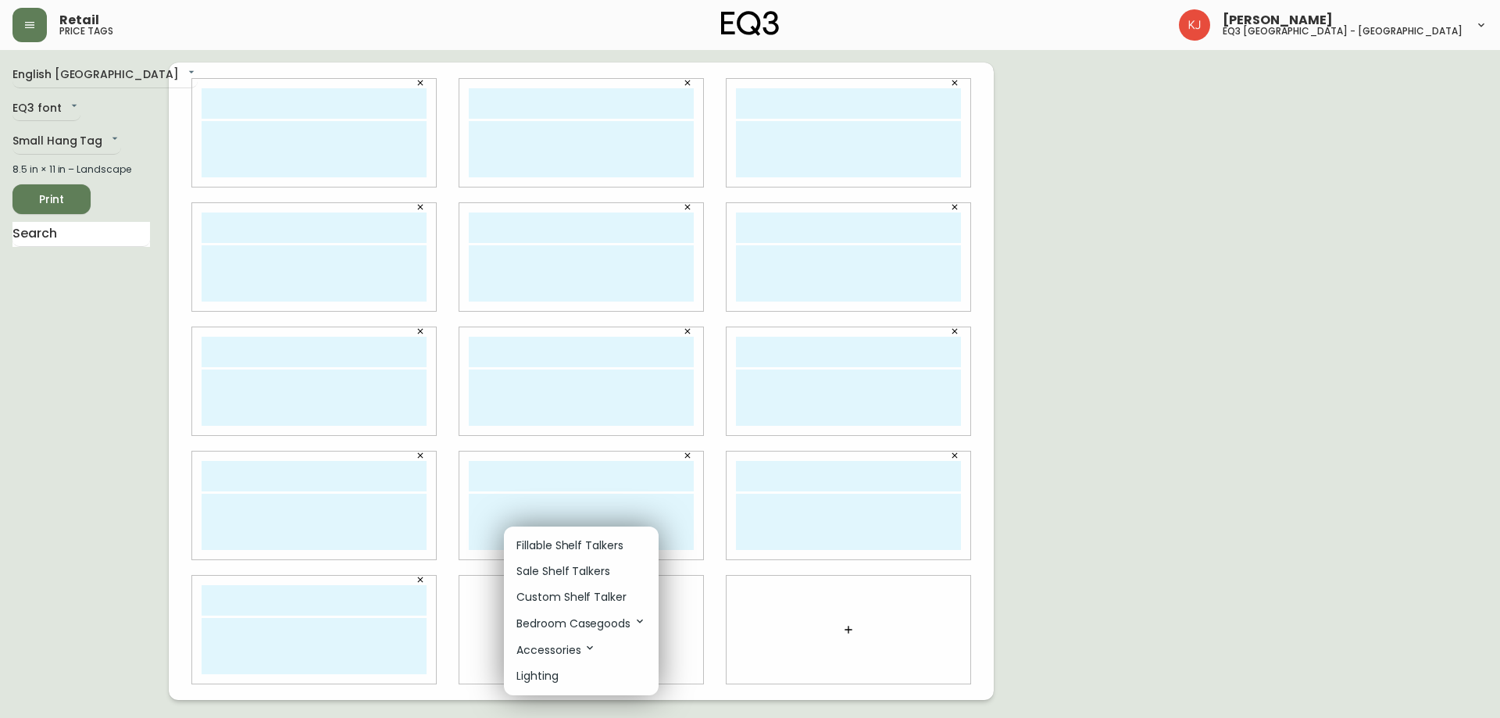
click at [572, 598] on p "Custom Shelf Talker" at bounding box center [571, 597] width 110 height 16
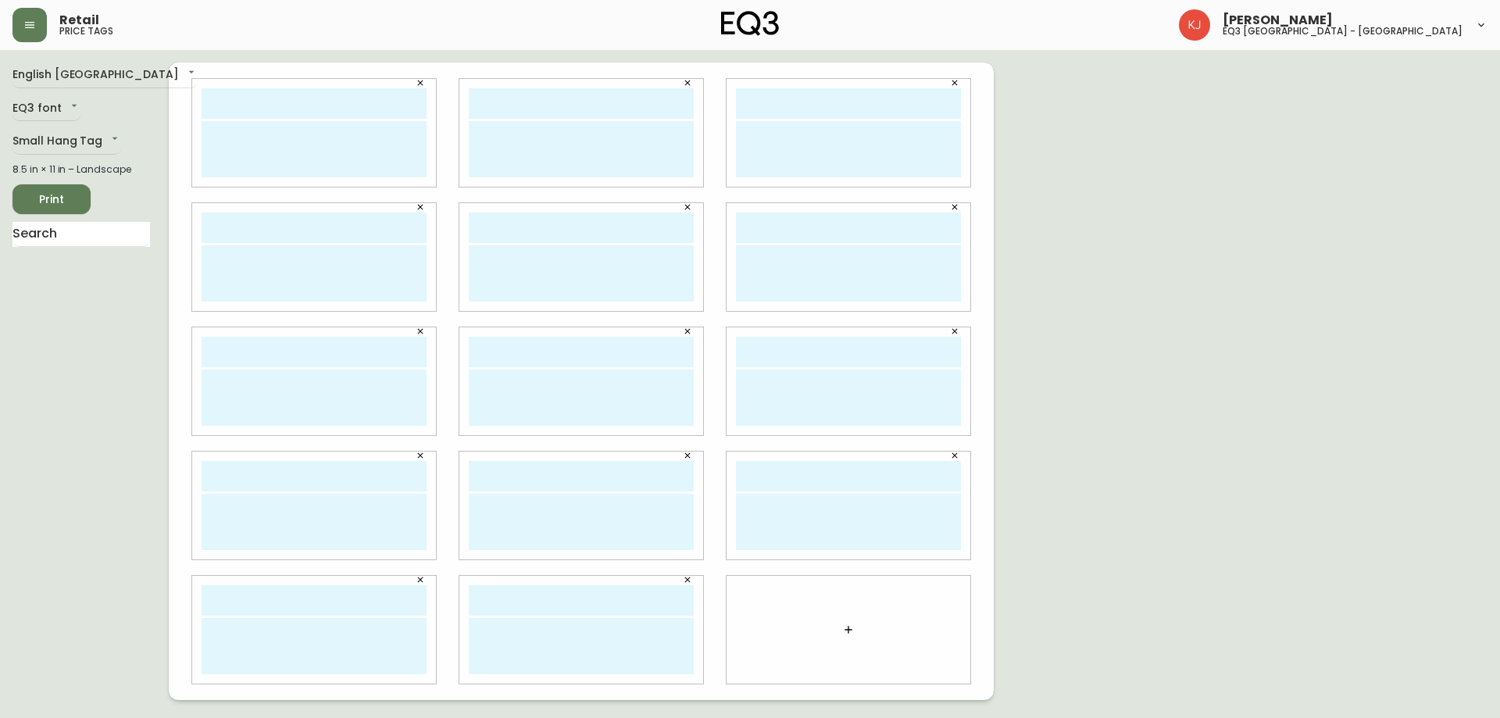
click at [844, 623] on icon "button" at bounding box center [848, 629] width 13 height 13
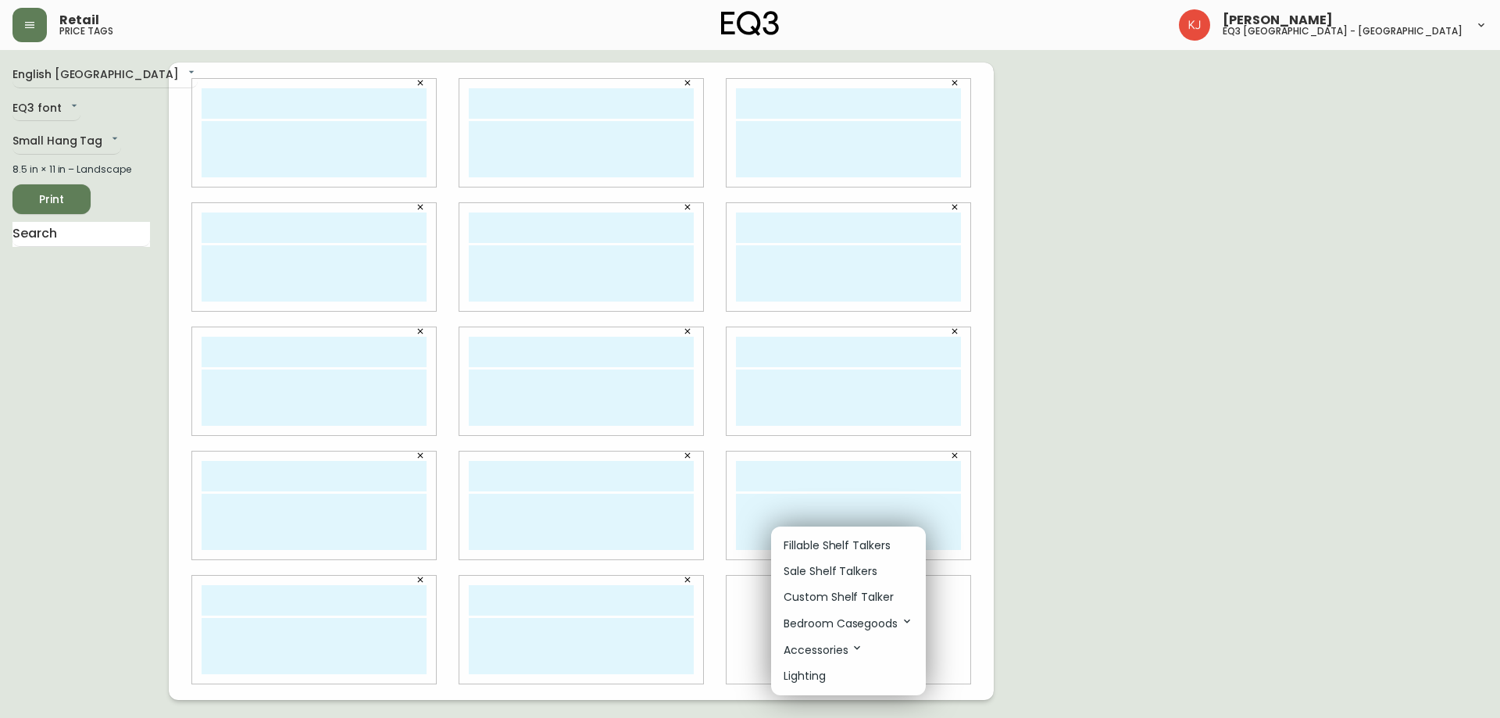
click at [838, 587] on li "Custom Shelf Talker" at bounding box center [848, 597] width 155 height 26
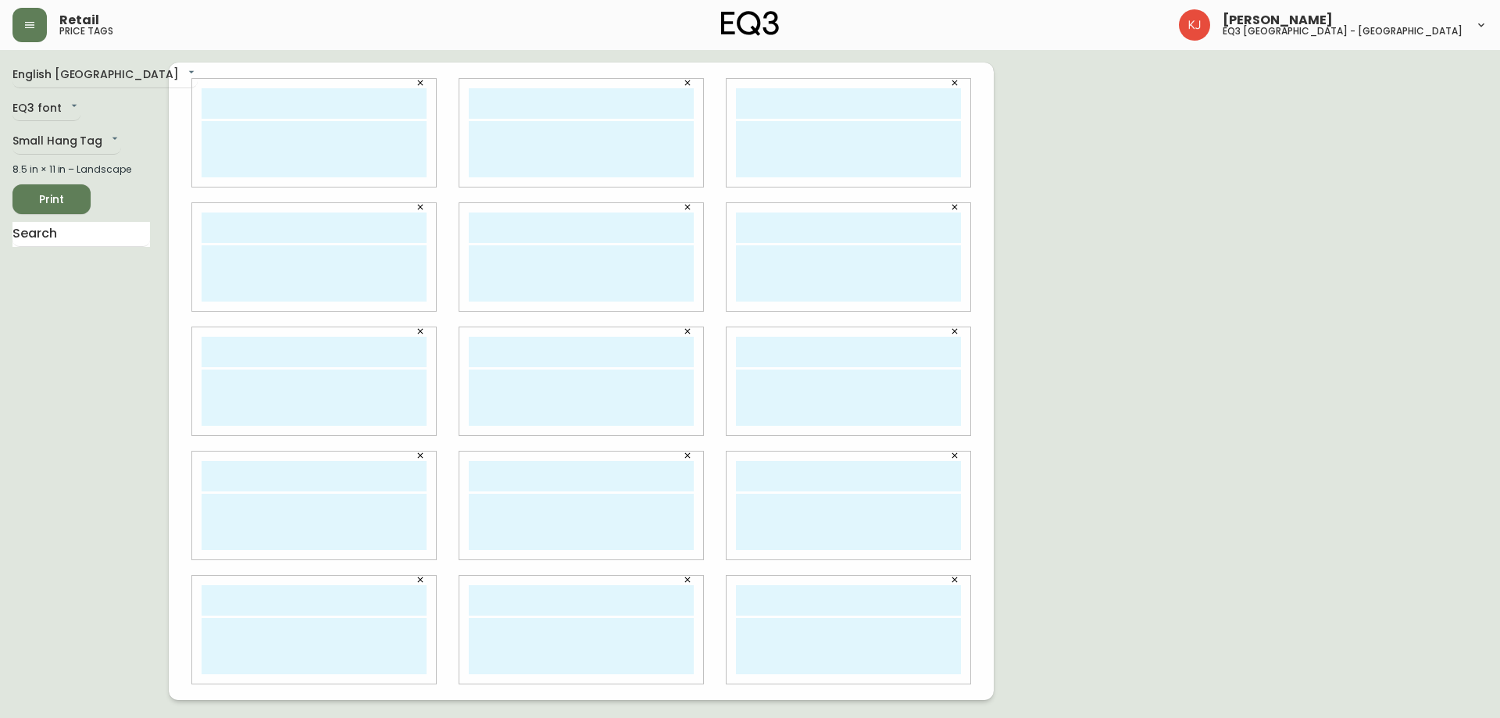
click at [269, 116] on input "text" at bounding box center [314, 103] width 225 height 30
drag, startPoint x: 379, startPoint y: 105, endPoint x: 195, endPoint y: 113, distance: 183.8
click at [195, 113] on div "[PERSON_NAME]" at bounding box center [314, 133] width 244 height 108
type input "[PERSON_NAME]"
click at [505, 105] on input "text" at bounding box center [581, 103] width 225 height 30
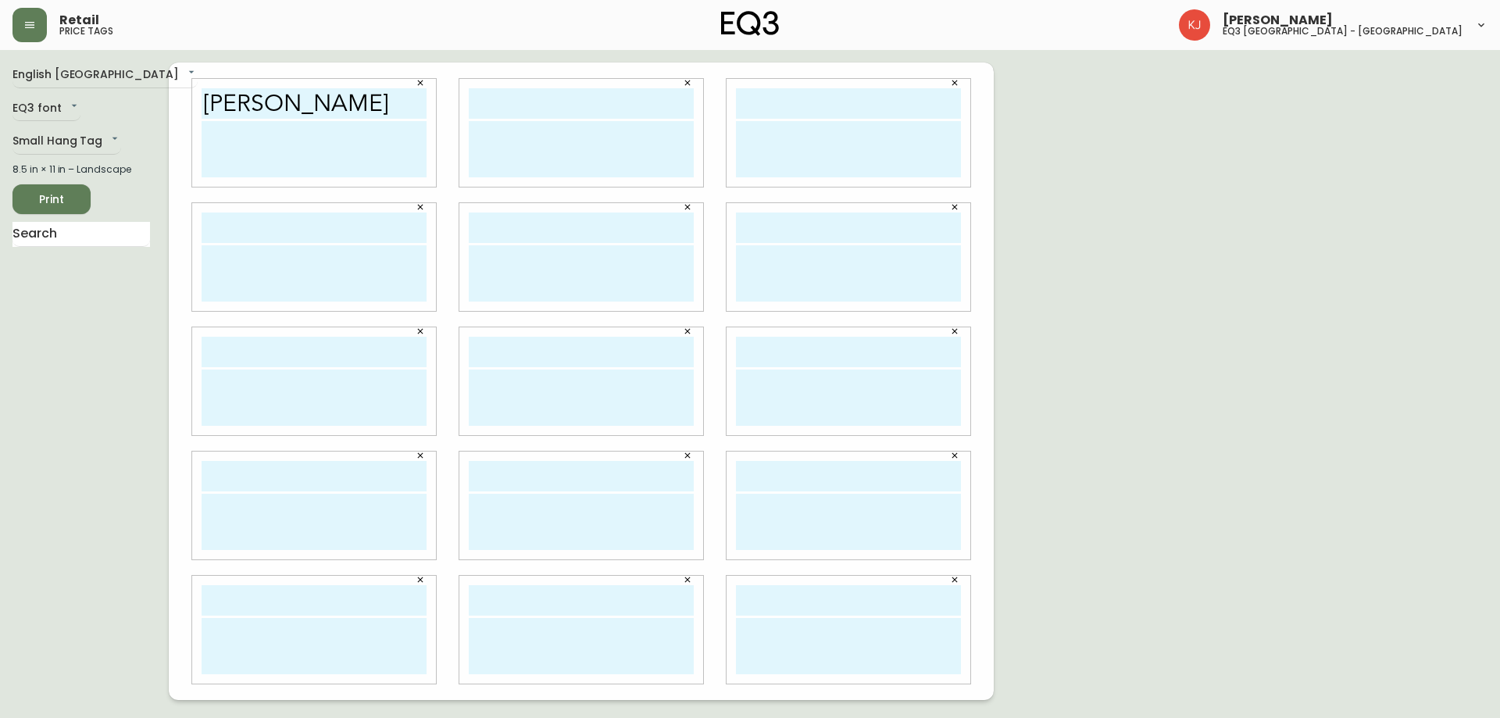
paste input "[PERSON_NAME]"
type input "[PERSON_NAME]"
click at [830, 98] on input "text" at bounding box center [848, 103] width 225 height 30
paste input "[PERSON_NAME]"
type input "[PERSON_NAME]"
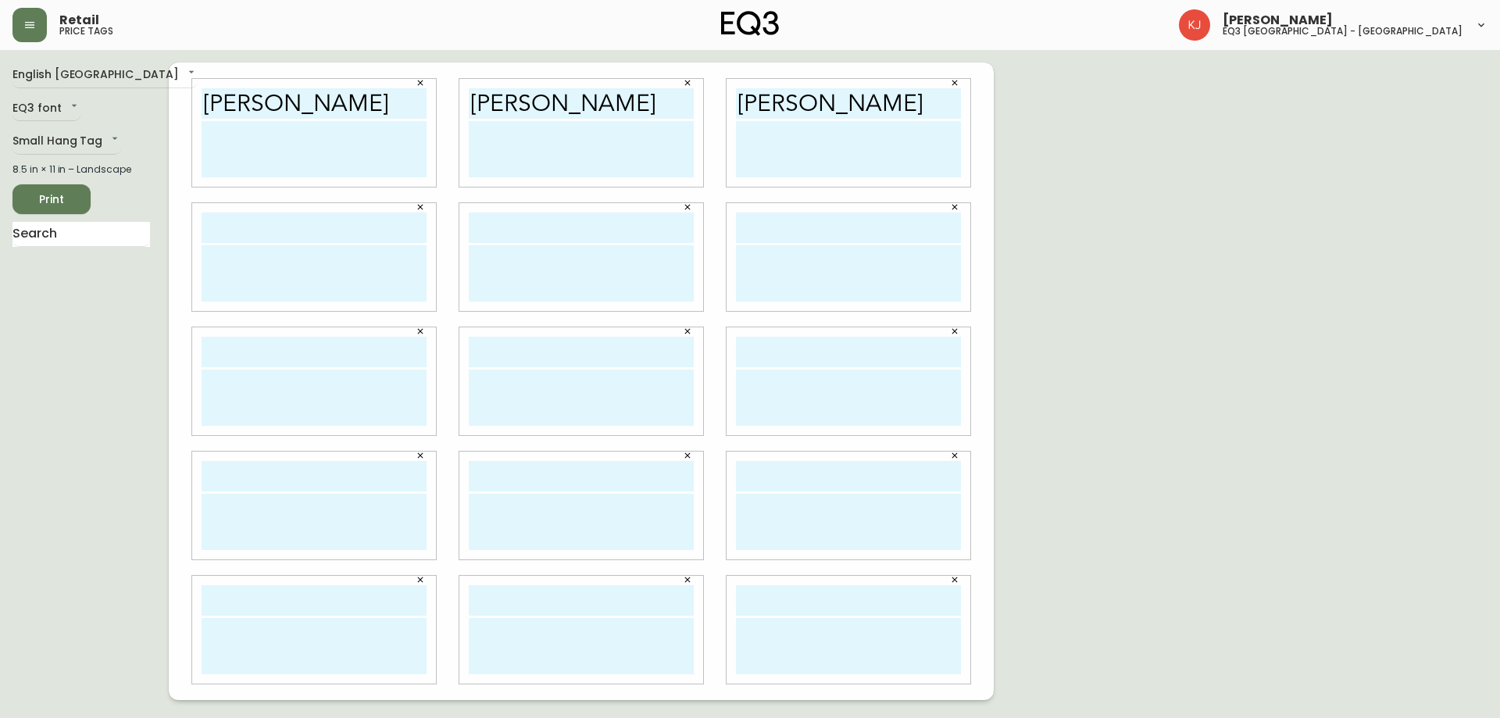
click at [270, 229] on input "text" at bounding box center [314, 228] width 225 height 30
paste input "[PERSON_NAME]"
type input "[PERSON_NAME]"
click at [542, 230] on input "text" at bounding box center [581, 228] width 225 height 30
paste input "[PERSON_NAME]"
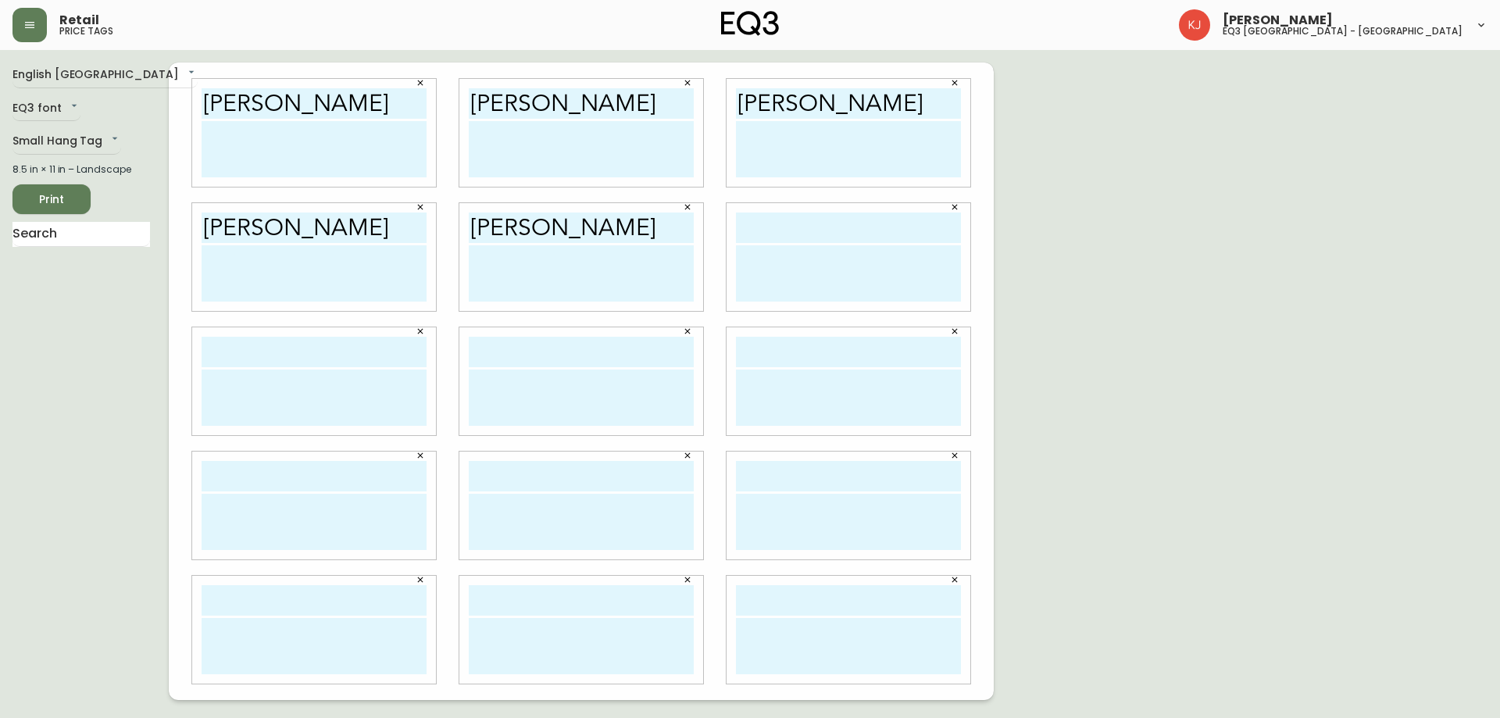
type input "[PERSON_NAME]"
click at [771, 229] on input "text" at bounding box center [848, 228] width 225 height 30
paste input "[PERSON_NAME]"
type input "[PERSON_NAME]"
drag, startPoint x: 370, startPoint y: 343, endPoint x: 365, endPoint y: 360, distance: 18.0
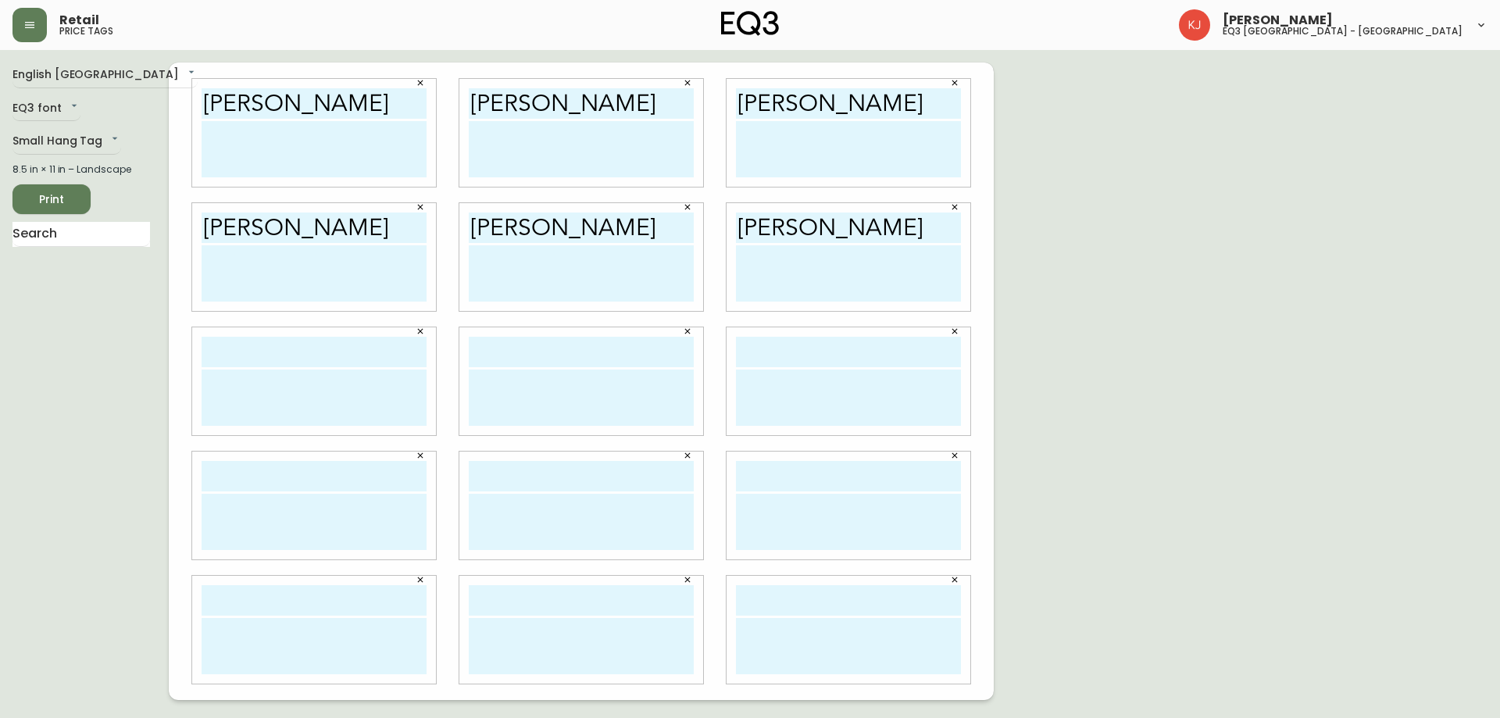
click at [365, 360] on input "text" at bounding box center [314, 352] width 225 height 30
paste input "[PERSON_NAME]"
type input "[PERSON_NAME]"
click at [560, 363] on input "text" at bounding box center [581, 352] width 225 height 30
paste input "[PERSON_NAME]"
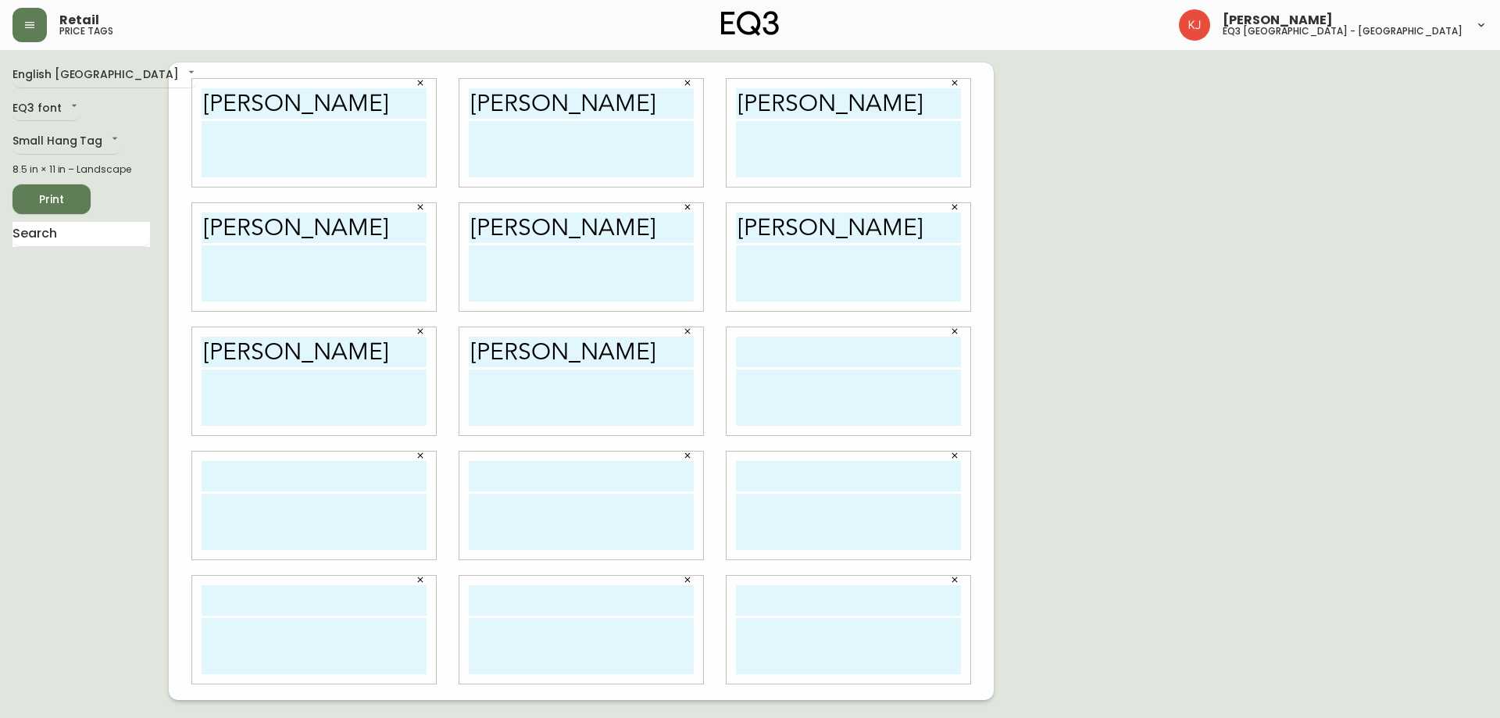
type input "[PERSON_NAME]"
click at [754, 353] on input "text" at bounding box center [848, 352] width 225 height 30
paste input "[PERSON_NAME]"
type input "[PERSON_NAME]"
click at [226, 466] on input "text" at bounding box center [314, 476] width 225 height 30
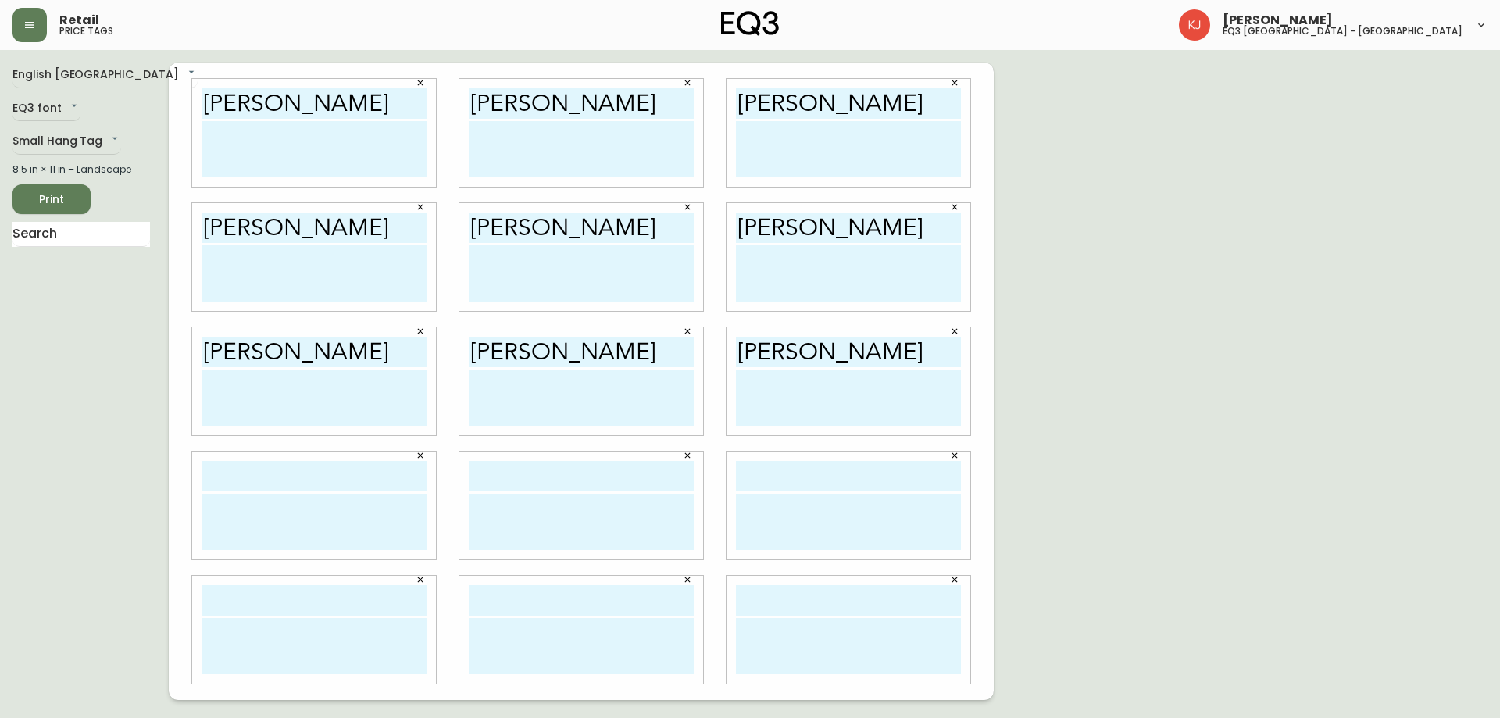
click at [1043, 349] on div "English Canada en_CA EQ3 font EQ3 Small Hang Tag small 8.5 in × 11 in – Landsca…" at bounding box center [750, 382] width 1475 height 638
click at [384, 475] on input "text" at bounding box center [314, 476] width 225 height 30
paste input "[PERSON_NAME]"
type input "[PERSON_NAME]"
drag, startPoint x: 526, startPoint y: 456, endPoint x: 526, endPoint y: 466, distance: 10.2
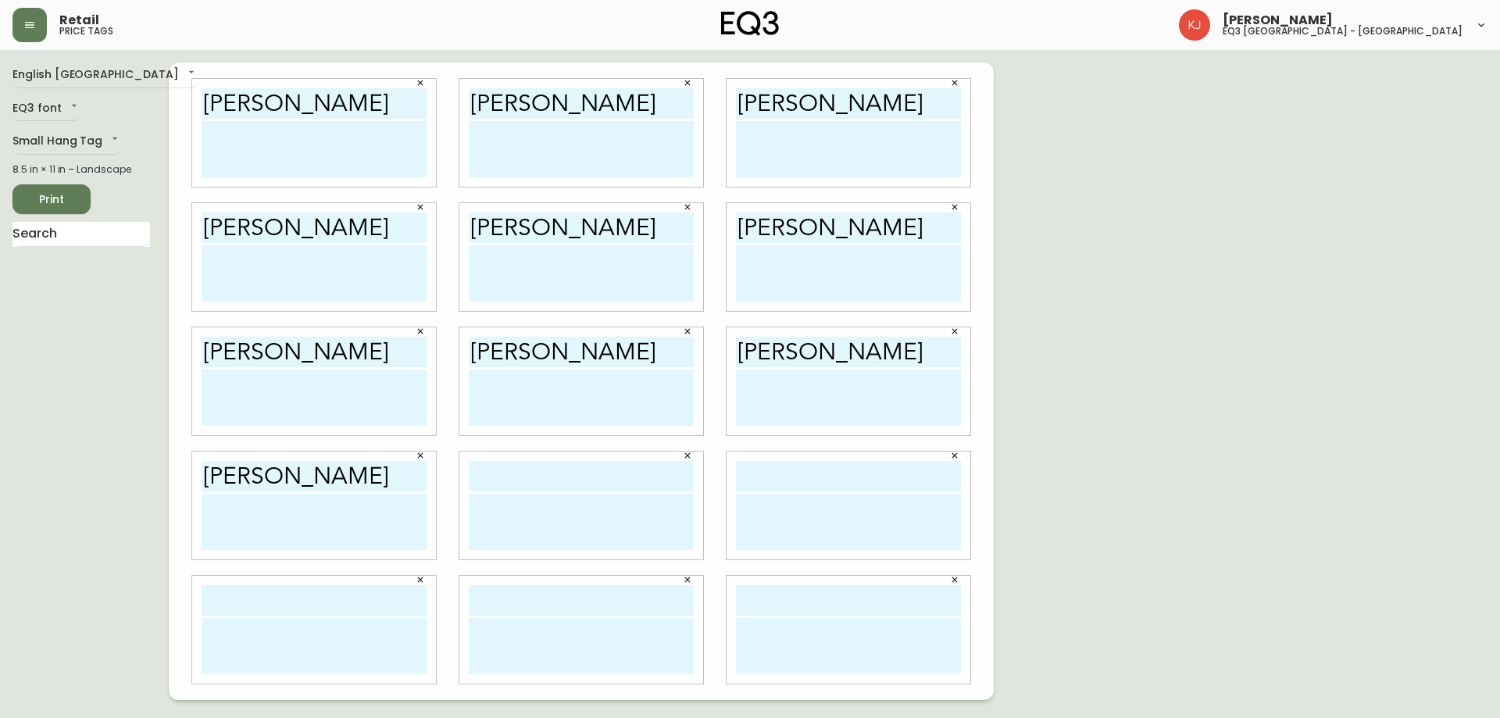
click at [526, 459] on div at bounding box center [581, 506] width 244 height 108
click at [524, 482] on input "text" at bounding box center [581, 476] width 225 height 30
paste input "[PERSON_NAME]"
type input "[PERSON_NAME]"
click at [862, 487] on input "text" at bounding box center [848, 476] width 225 height 30
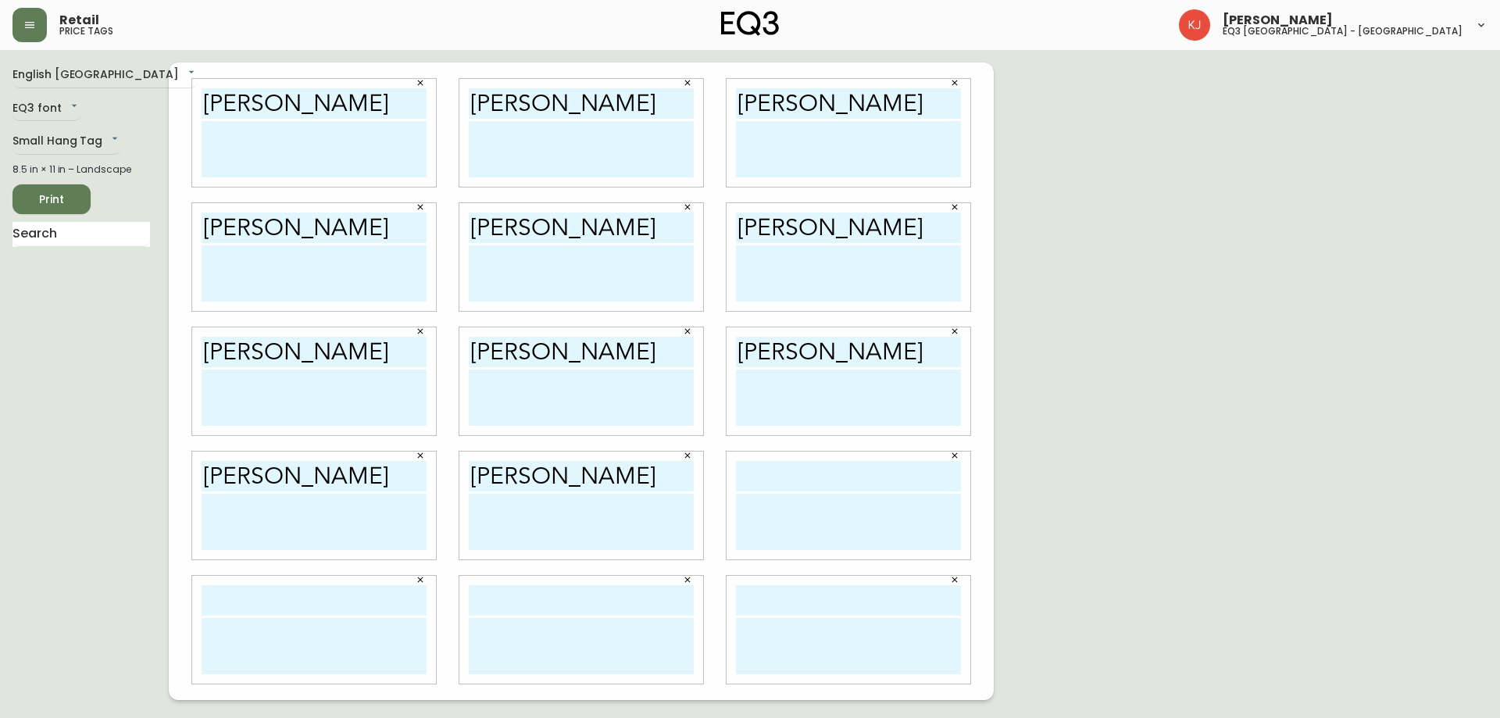
paste input "[PERSON_NAME]"
type input "[PERSON_NAME]"
click at [309, 598] on input "text" at bounding box center [314, 600] width 225 height 30
paste input "[PERSON_NAME]"
type input "[PERSON_NAME]"
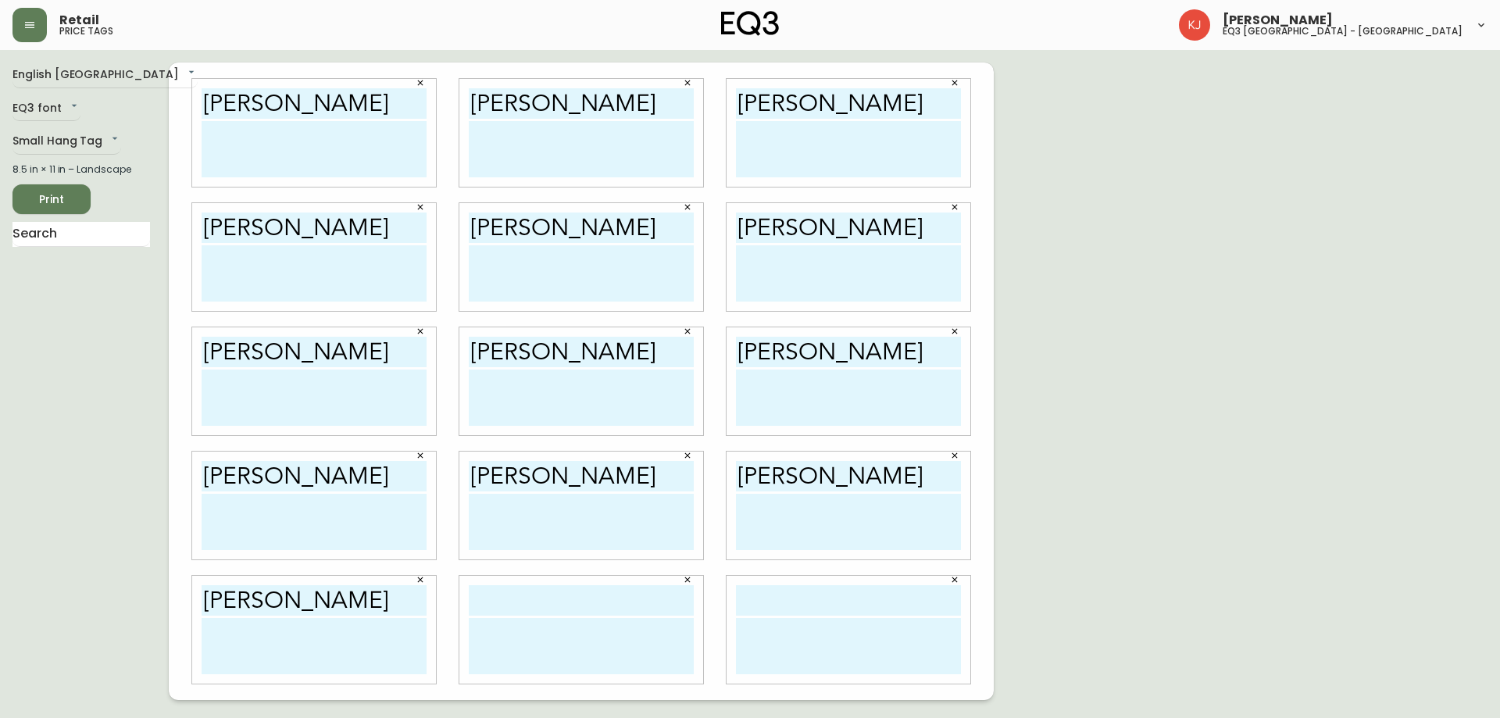
click at [565, 604] on input "text" at bounding box center [581, 600] width 225 height 30
paste input "[PERSON_NAME]"
type input "[PERSON_NAME]"
click at [840, 613] on input "text" at bounding box center [848, 600] width 225 height 30
click at [785, 605] on input "text" at bounding box center [848, 600] width 225 height 30
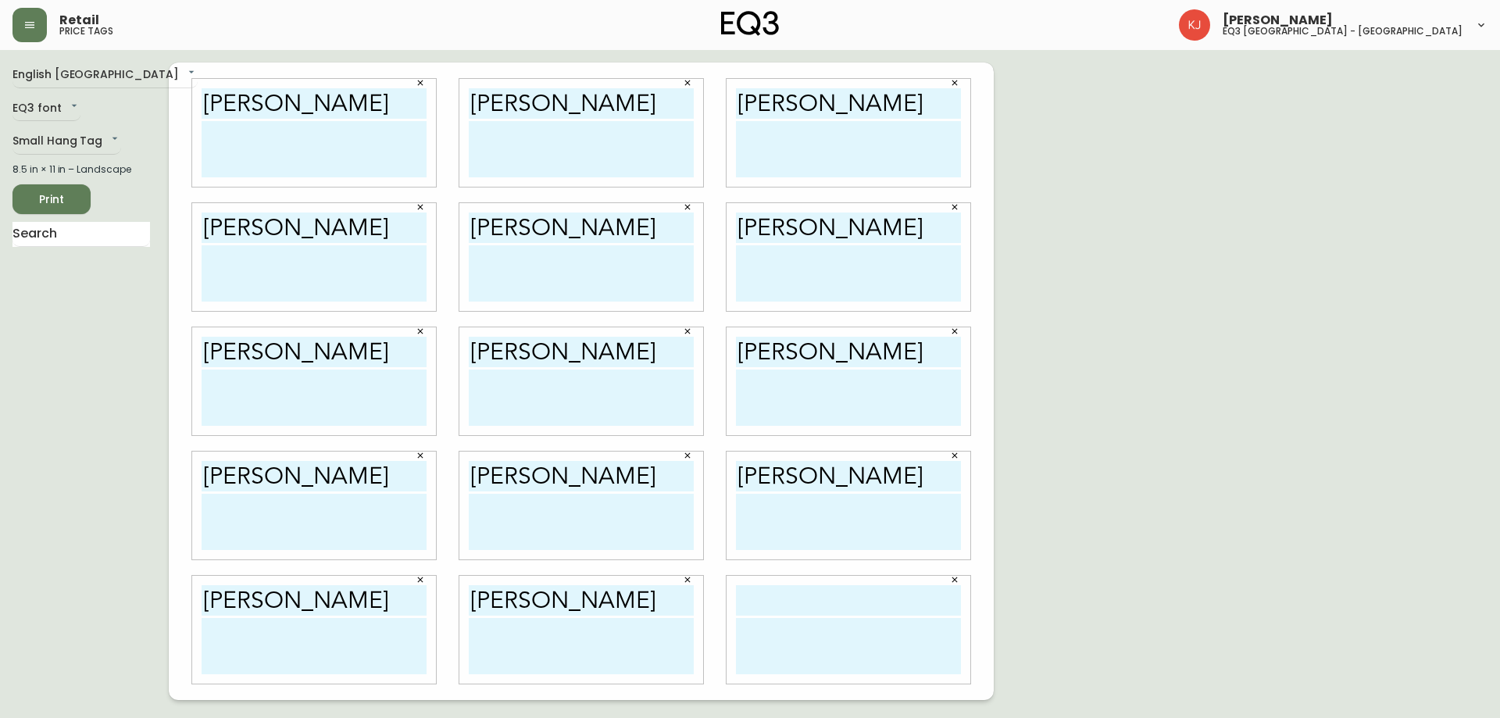
paste input "[PERSON_NAME]"
type input "[PERSON_NAME]"
click at [305, 135] on textarea at bounding box center [314, 149] width 225 height 56
type textarea "c"
click at [302, 149] on textarea "CONSULTANTE EN DESIGN [EMAIL_ADDRESS][DOMAIN_NAME]" at bounding box center [314, 149] width 225 height 56
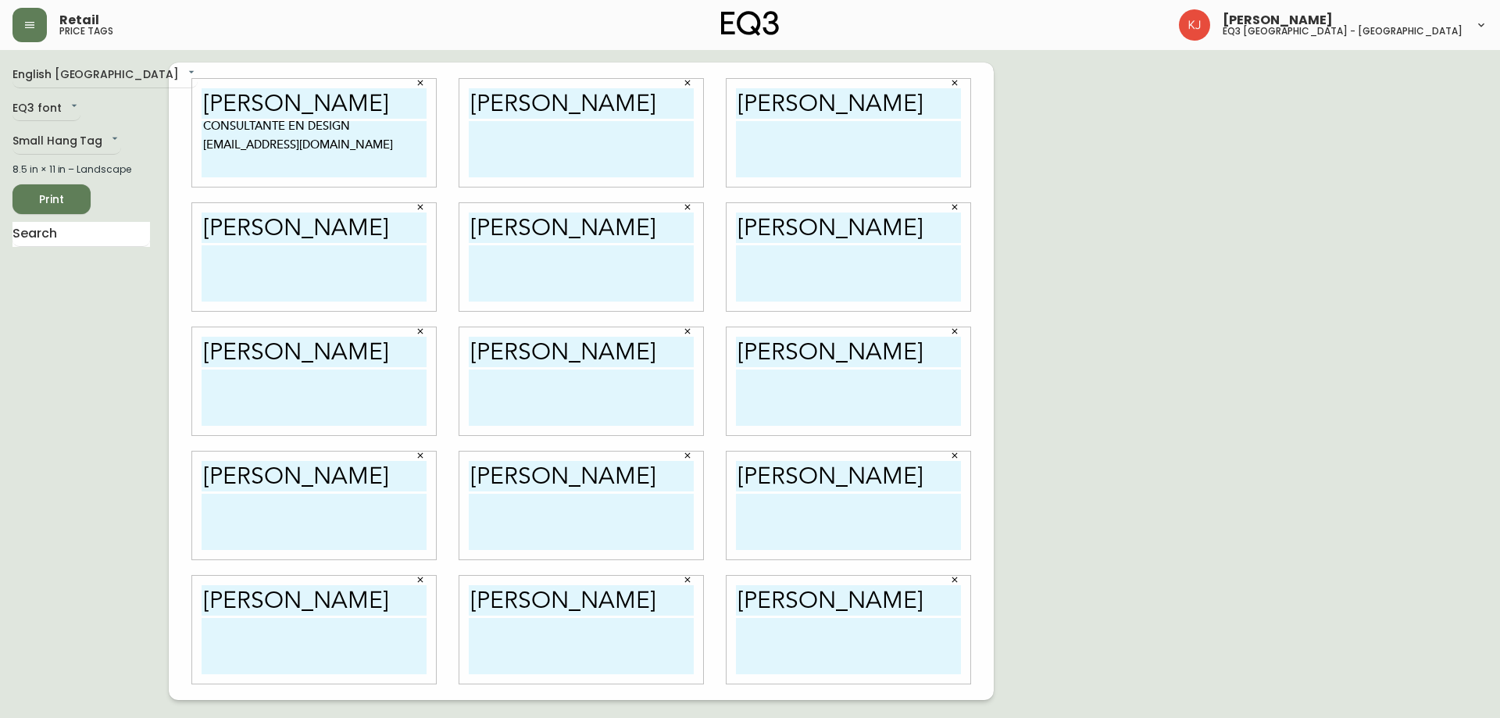
drag, startPoint x: 313, startPoint y: 163, endPoint x: 181, endPoint y: 120, distance: 138.1
click at [181, 120] on div "[PERSON_NAME] CONSULTANTE EN DESIGN [EMAIL_ADDRESS][DOMAIN_NAME]" at bounding box center [313, 133] width 267 height 124
type textarea "CONSULTANTE EN DESIGN [EMAIL_ADDRESS][DOMAIN_NAME]"
click at [505, 142] on textarea at bounding box center [581, 149] width 225 height 56
paste textarea "CONSULTANTE EN DESIGN [EMAIL_ADDRESS][DOMAIN_NAME]"
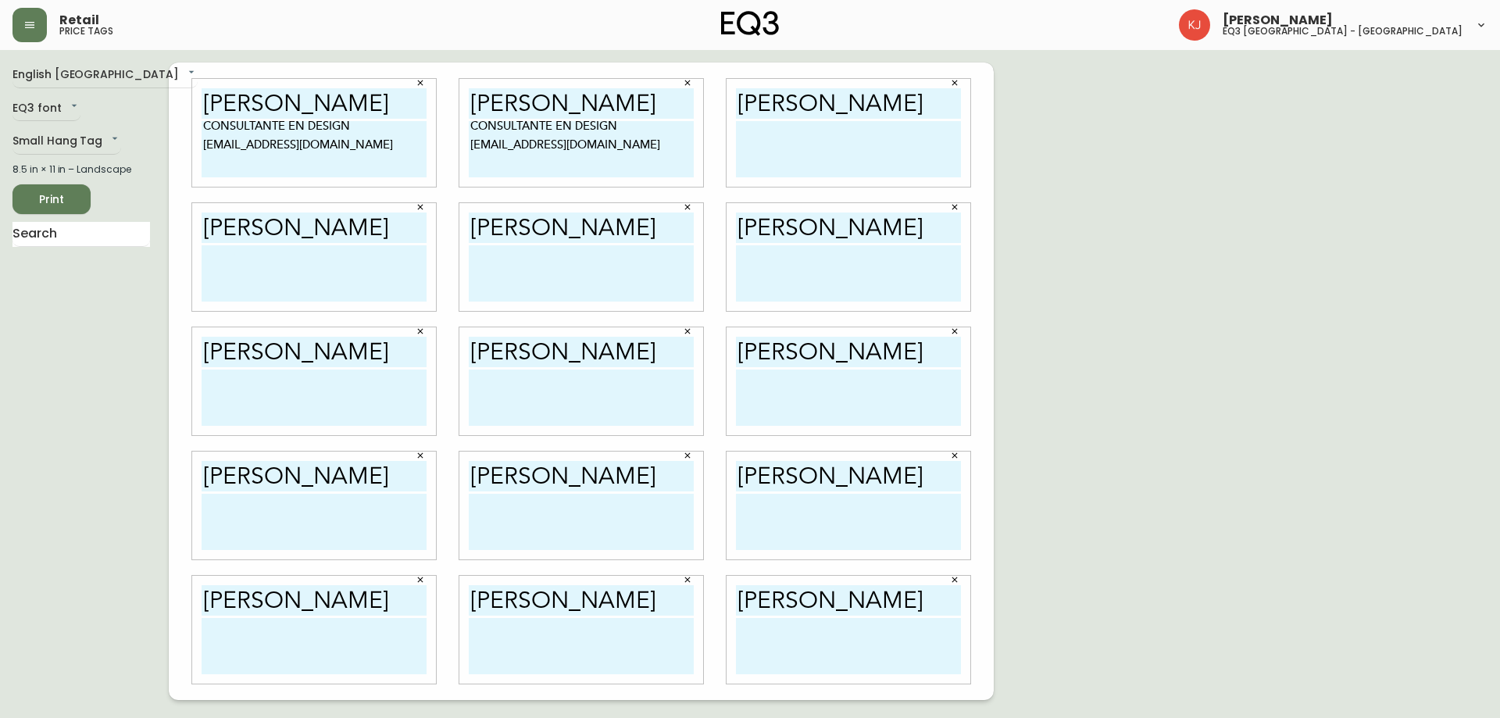
type textarea "CONSULTANTE EN DESIGN [EMAIL_ADDRESS][DOMAIN_NAME]"
click at [749, 133] on textarea at bounding box center [848, 149] width 225 height 56
paste textarea "CONSULTANTE EN DESIGN [EMAIL_ADDRESS][DOMAIN_NAME]"
type textarea "CONSULTANTE EN DESIGN [EMAIL_ADDRESS][DOMAIN_NAME]"
click at [221, 266] on textarea at bounding box center [314, 273] width 225 height 56
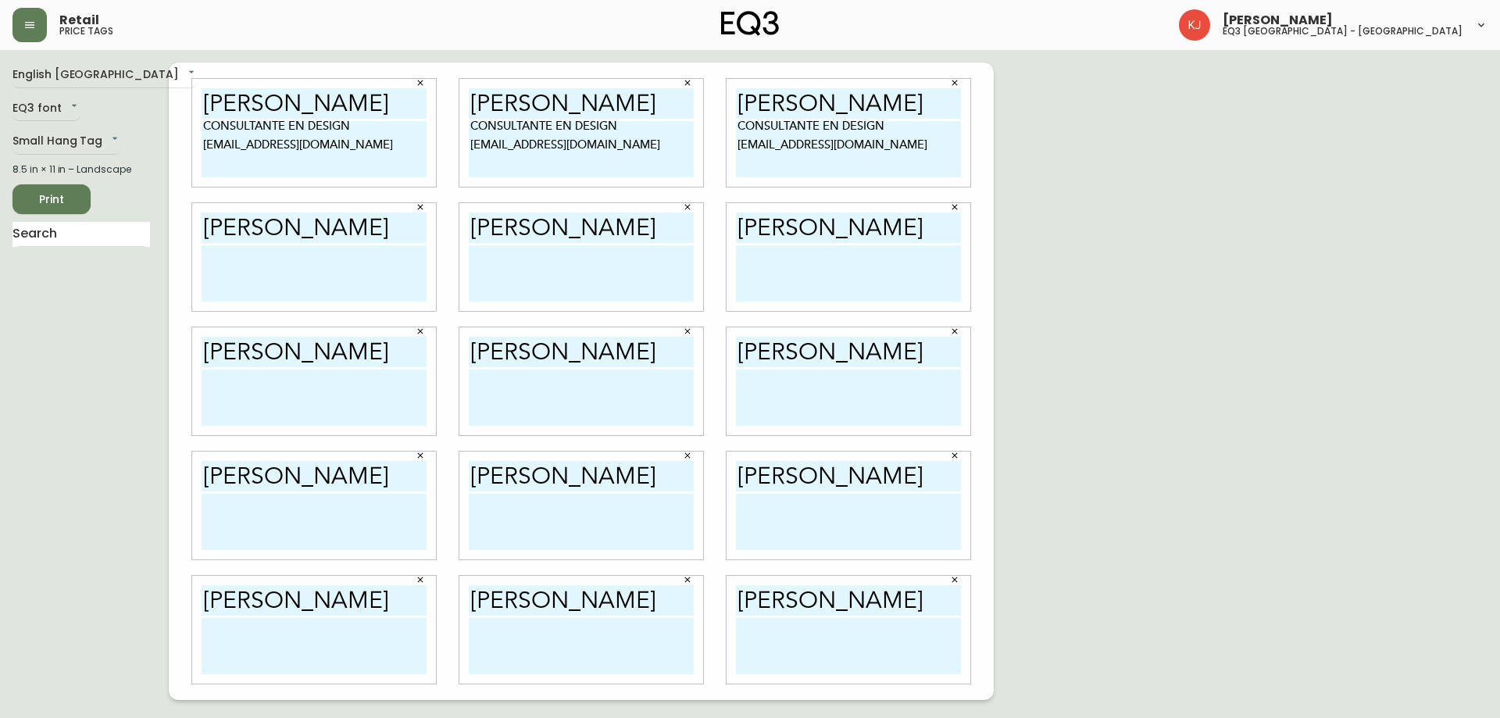
paste textarea "CONSULTANTE EN DESIGN [EMAIL_ADDRESS][DOMAIN_NAME]"
type textarea "CONSULTANTE EN DESIGN [EMAIL_ADDRESS][DOMAIN_NAME]"
click at [514, 256] on textarea at bounding box center [581, 273] width 225 height 56
paste textarea "CONSULTANTE EN DESIGN [EMAIL_ADDRESS][DOMAIN_NAME]"
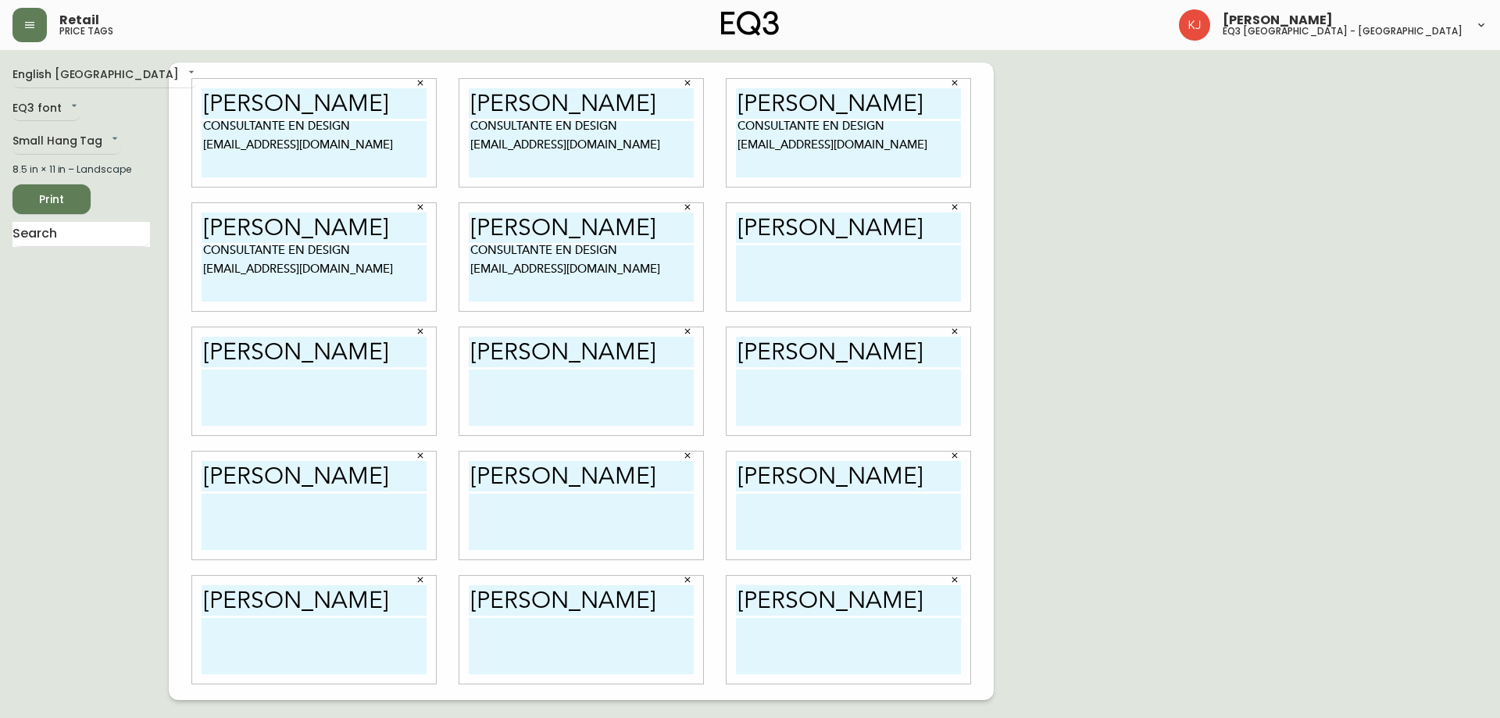
type textarea "CONSULTANTE EN DESIGN [EMAIL_ADDRESS][DOMAIN_NAME]"
click at [759, 259] on textarea at bounding box center [848, 273] width 225 height 56
paste textarea "CONSULTANTE EN DESIGN [EMAIL_ADDRESS][DOMAIN_NAME]"
type textarea "CONSULTANTE EN DESIGN [EMAIL_ADDRESS][DOMAIN_NAME]"
click at [221, 396] on textarea at bounding box center [314, 398] width 225 height 56
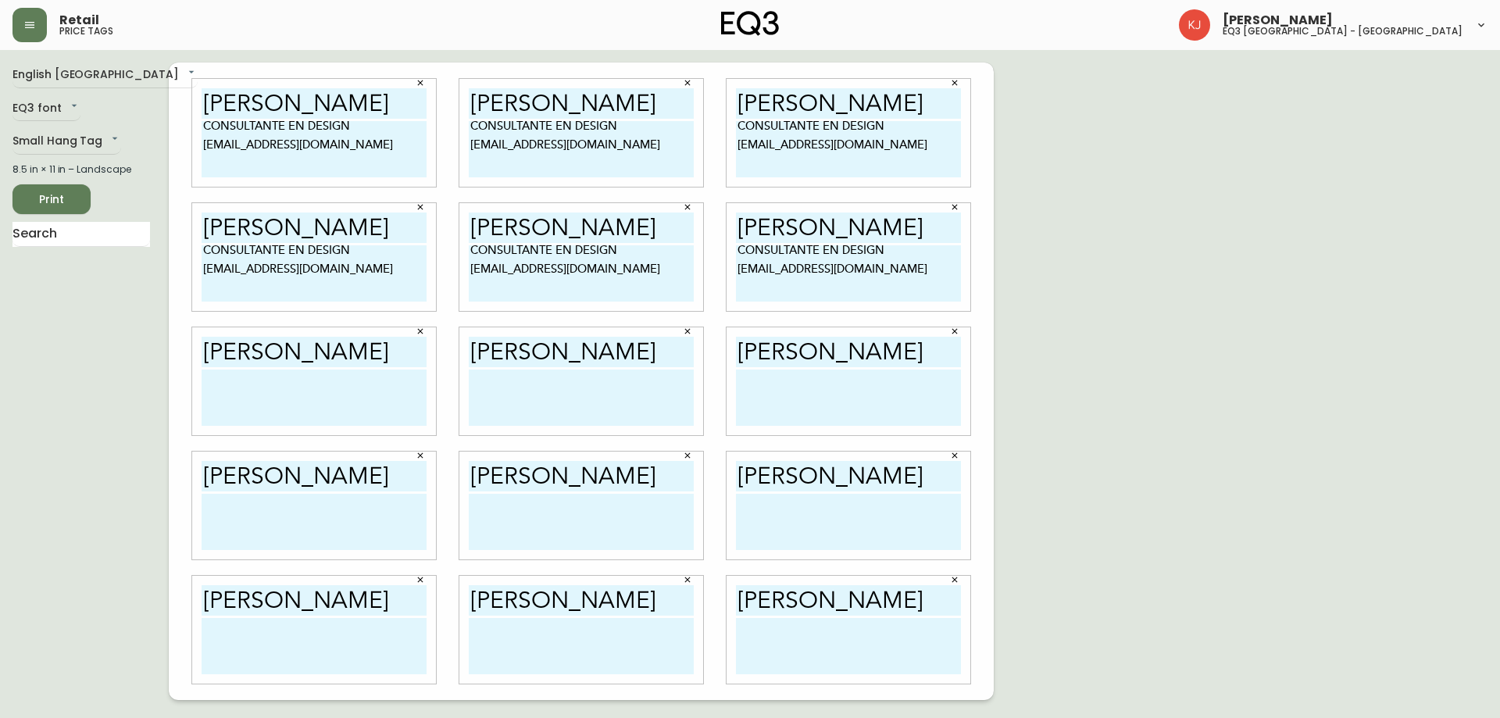
paste textarea "CONSULTANTE EN DESIGN [EMAIL_ADDRESS][DOMAIN_NAME]"
type textarea "CONSULTANTE EN DESIGN [EMAIL_ADDRESS][DOMAIN_NAME]"
click at [480, 388] on textarea at bounding box center [581, 398] width 225 height 56
paste textarea "CONSULTANTE EN DESIGN [EMAIL_ADDRESS][DOMAIN_NAME]"
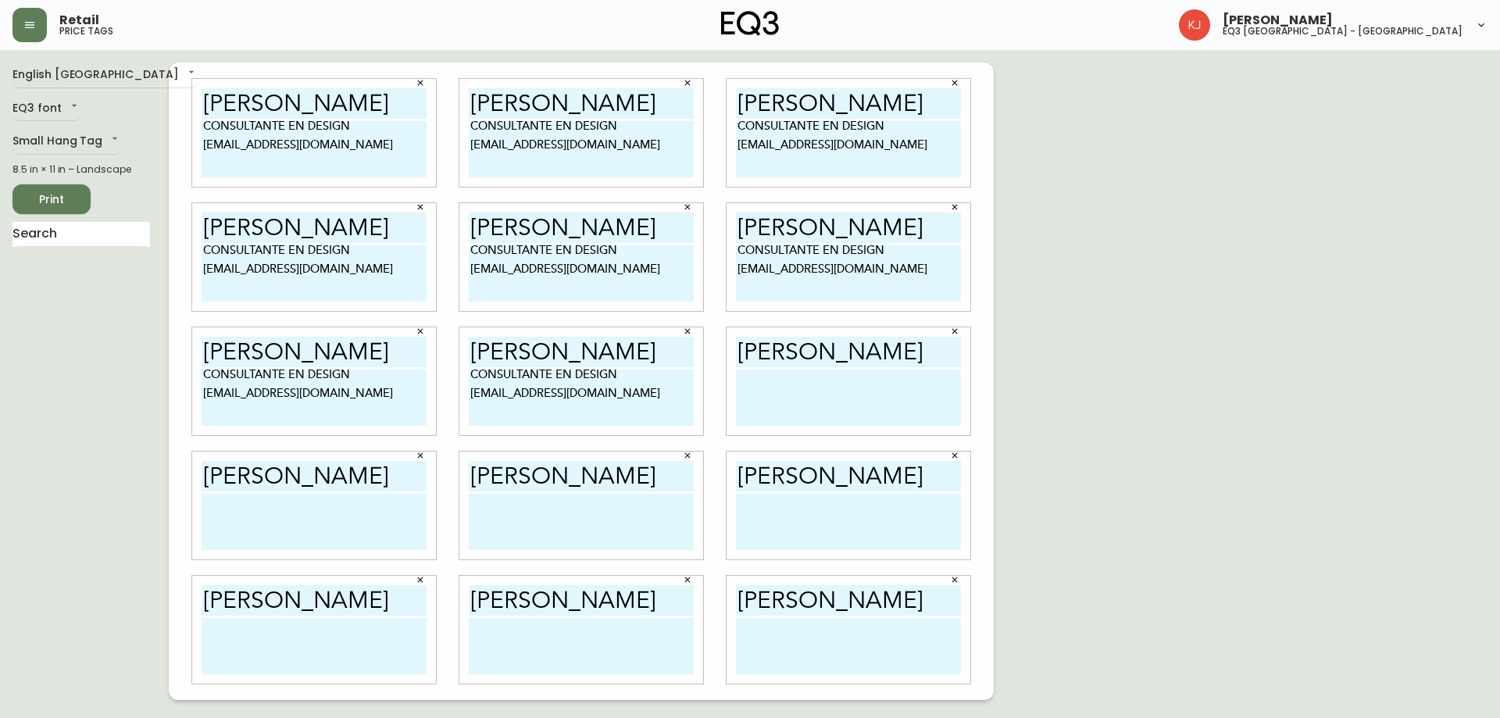
type textarea "CONSULTANTE EN DESIGN [EMAIL_ADDRESS][DOMAIN_NAME]"
click at [826, 388] on textarea at bounding box center [848, 398] width 225 height 56
paste textarea "CONSULTANTE EN DESIGN [EMAIL_ADDRESS][DOMAIN_NAME]"
type textarea "CONSULTANTE EN DESIGN [EMAIL_ADDRESS][DOMAIN_NAME]"
click at [245, 513] on textarea at bounding box center [314, 522] width 225 height 56
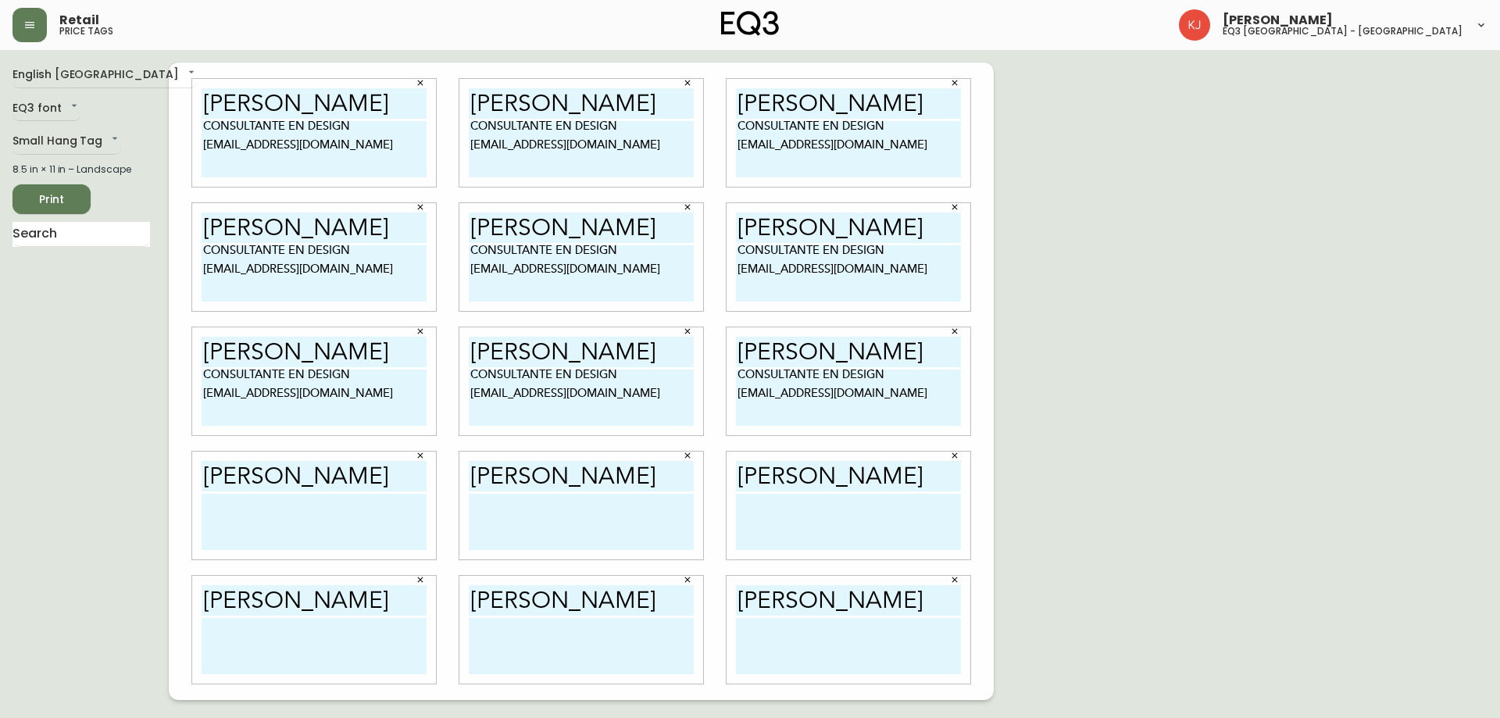
paste textarea "CONSULTANTE EN DESIGN [EMAIL_ADDRESS][DOMAIN_NAME]"
type textarea "CONSULTANTE EN DESIGN [EMAIL_ADDRESS][DOMAIN_NAME]"
click at [498, 512] on textarea at bounding box center [581, 522] width 225 height 56
paste textarea "CONSULTANTE EN DESIGN [EMAIL_ADDRESS][DOMAIN_NAME]"
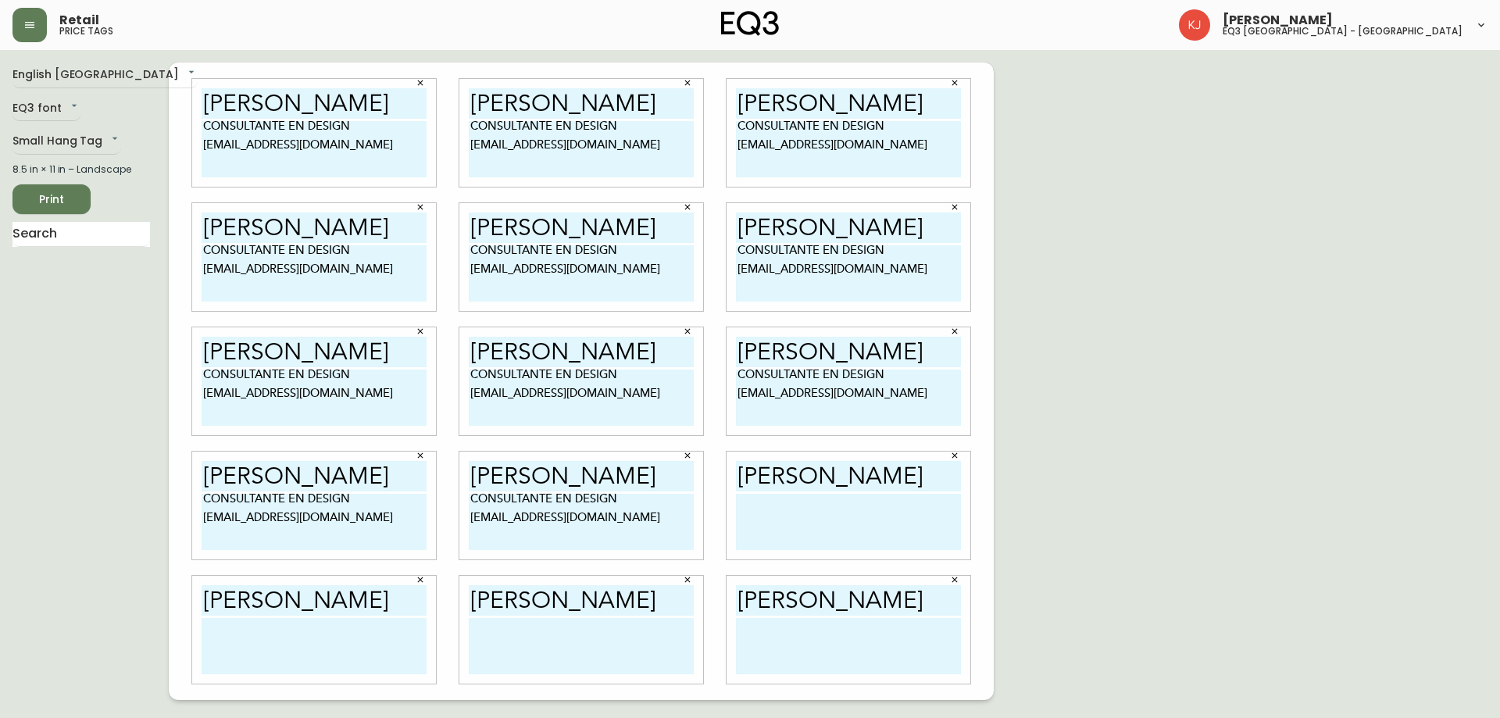
type textarea "CONSULTANTE EN DESIGN [EMAIL_ADDRESS][DOMAIN_NAME]"
click at [780, 520] on textarea at bounding box center [848, 522] width 225 height 56
paste textarea "CONSULTANTE EN DESIGN [EMAIL_ADDRESS][DOMAIN_NAME]"
type textarea "CONSULTANTE EN DESIGN [EMAIL_ADDRESS][DOMAIN_NAME]"
click at [263, 622] on textarea at bounding box center [314, 646] width 225 height 56
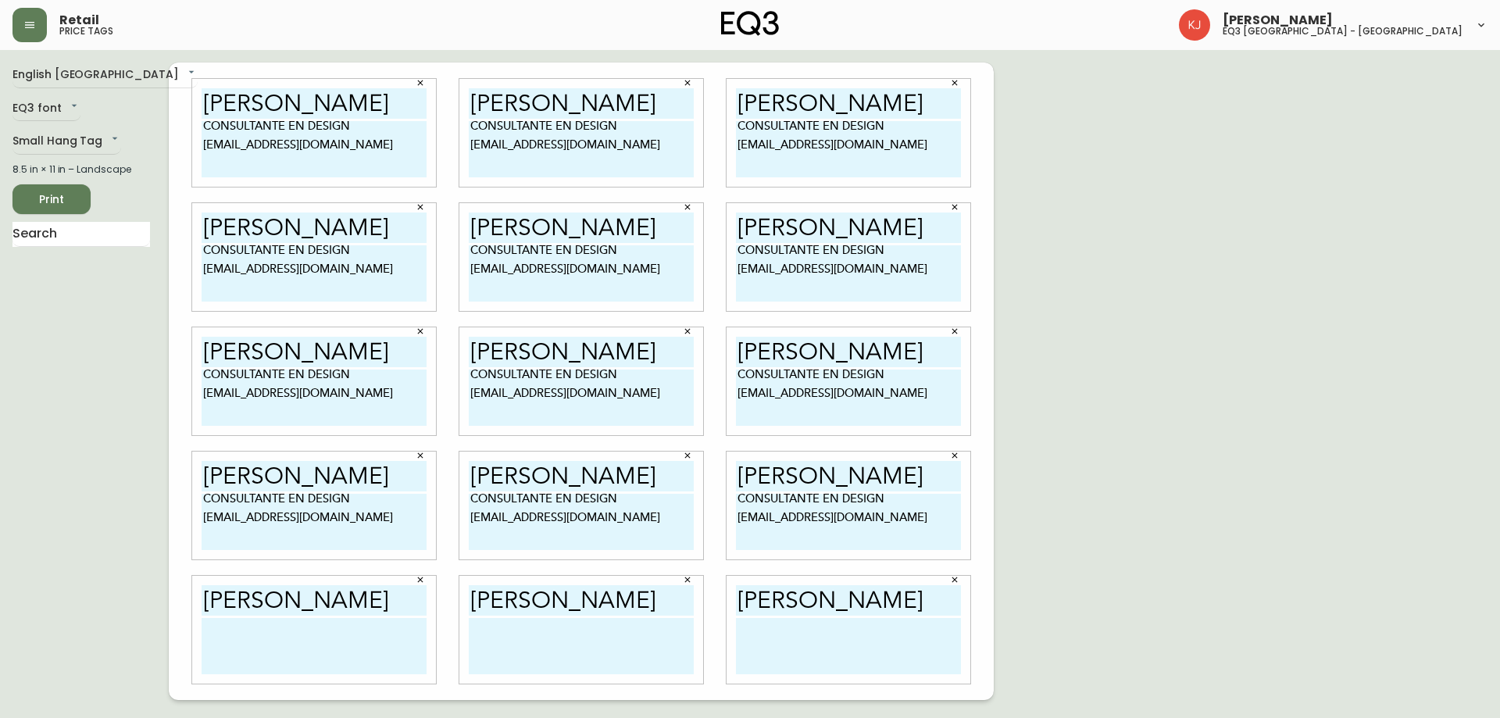
paste textarea "CONSULTANTE EN DESIGN [EMAIL_ADDRESS][DOMAIN_NAME]"
type textarea "CONSULTANTE EN DESIGN [EMAIL_ADDRESS][DOMAIN_NAME]"
click at [505, 638] on textarea at bounding box center [581, 646] width 225 height 56
paste textarea "CONSULTANTE EN DESIGN [EMAIL_ADDRESS][DOMAIN_NAME]"
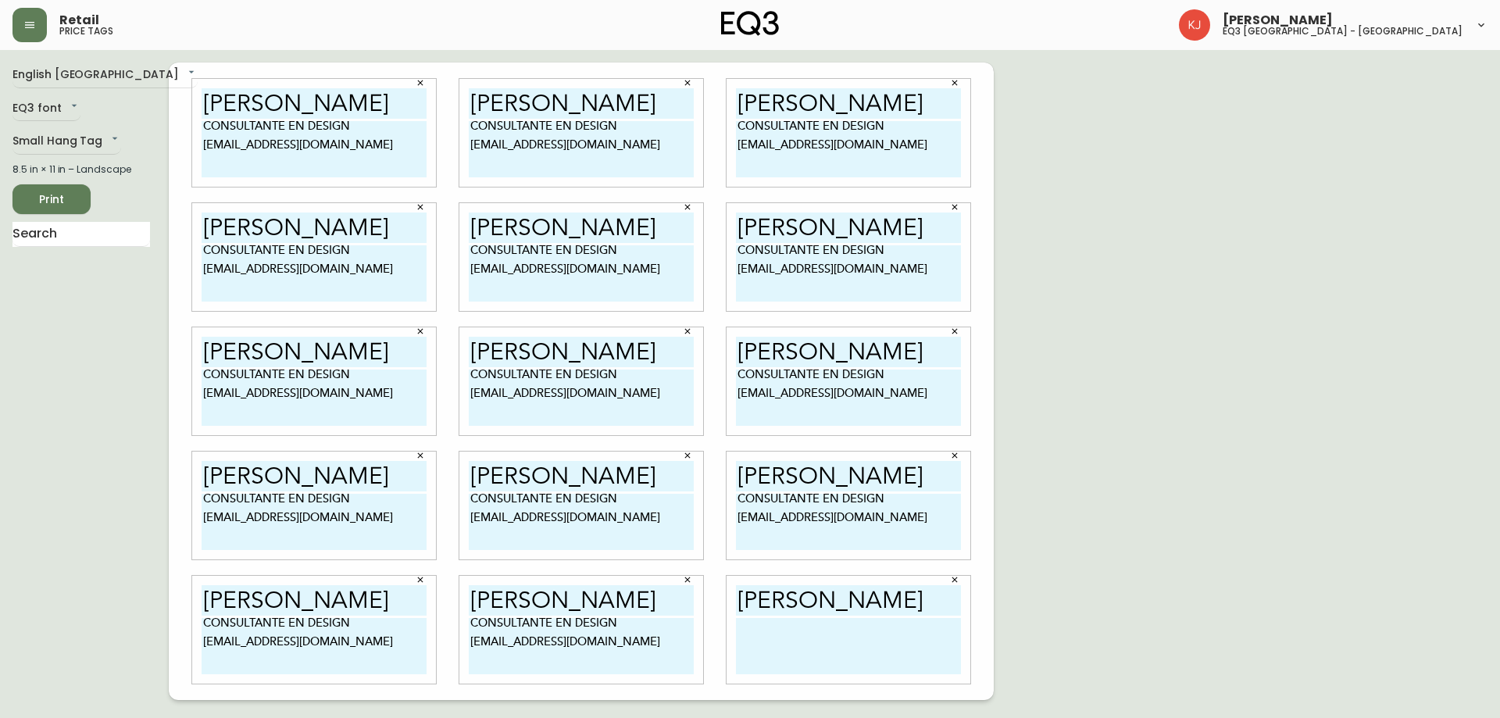
type textarea "CONSULTANTE EN DESIGN [EMAIL_ADDRESS][DOMAIN_NAME]"
click at [749, 616] on div "[PERSON_NAME]" at bounding box center [849, 630] width 244 height 108
click at [748, 638] on textarea at bounding box center [848, 646] width 225 height 56
paste textarea "CONSULTANTE EN DESIGN [EMAIL_ADDRESS][DOMAIN_NAME]"
type textarea "CONSULTANTE EN DESIGN [EMAIL_ADDRESS][DOMAIN_NAME]"
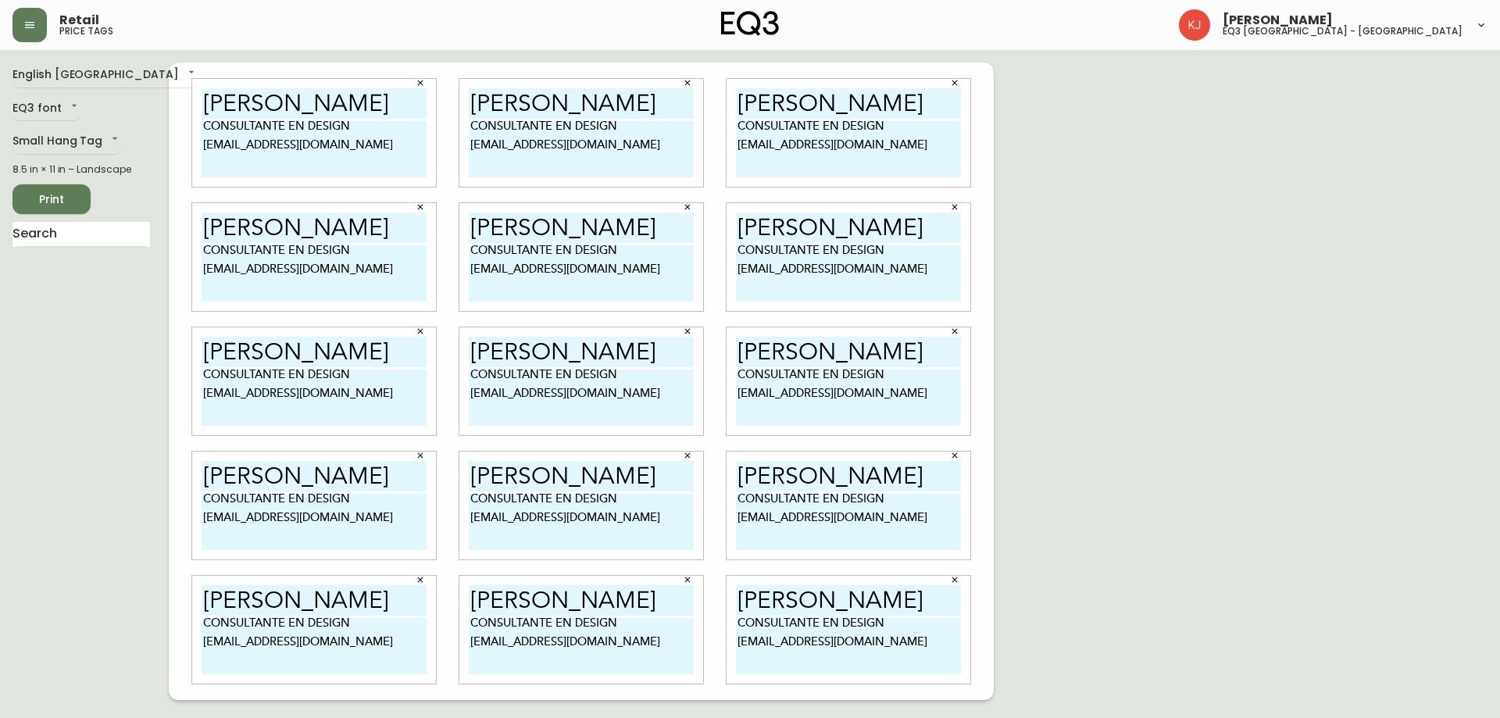
click at [1136, 448] on div "English [GEOGRAPHIC_DATA] en_CA EQ3 font EQ3 Small Hang Tag small 8.5 in × 11 i…" at bounding box center [750, 382] width 1475 height 638
click at [37, 199] on span "Print" at bounding box center [51, 200] width 53 height 20
